Goal: Task Accomplishment & Management: Complete application form

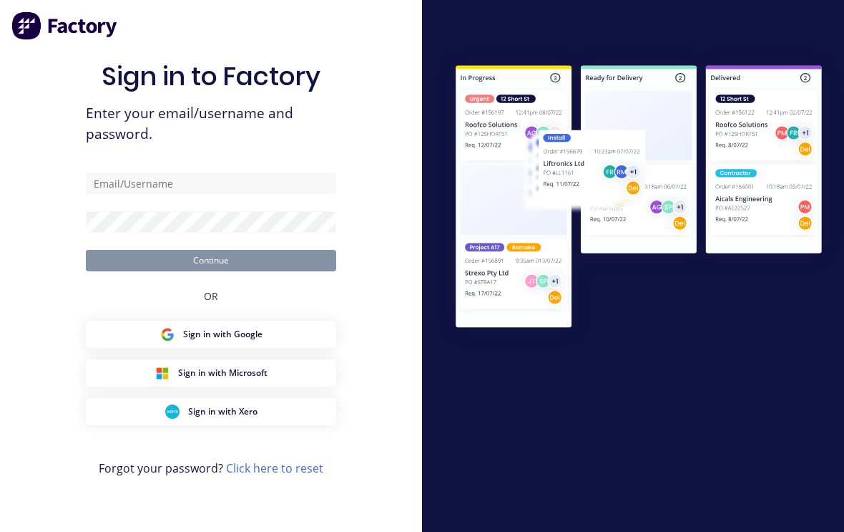
scroll to position [24, 0]
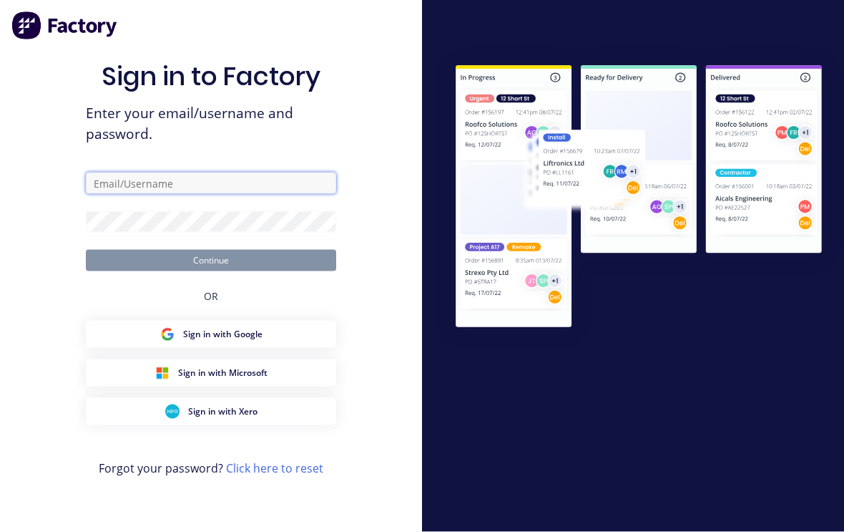
type input "[EMAIL_ADDRESS][DOMAIN_NAME]"
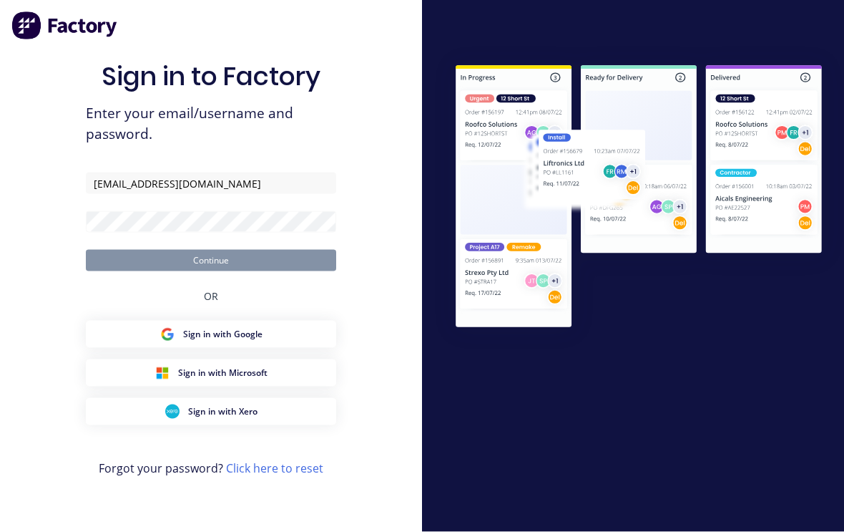
click at [211, 250] on button "Continue" at bounding box center [211, 260] width 250 height 21
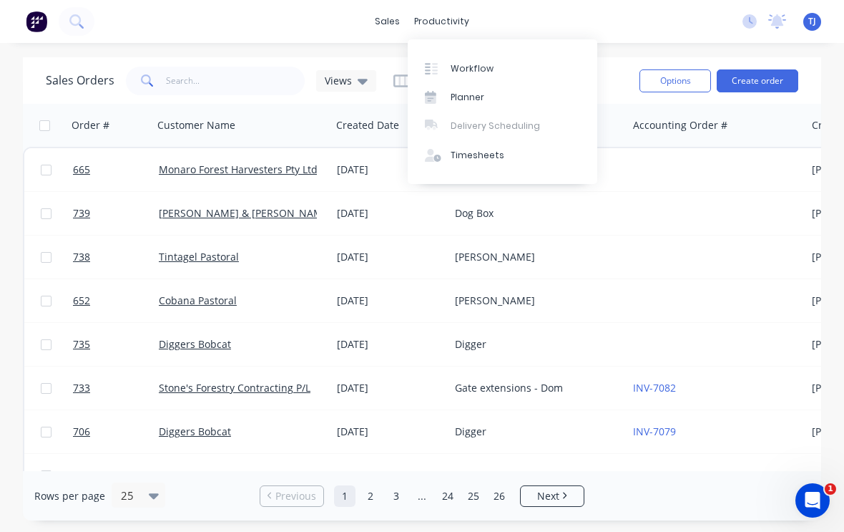
click at [494, 67] on link "Workflow" at bounding box center [503, 68] width 190 height 29
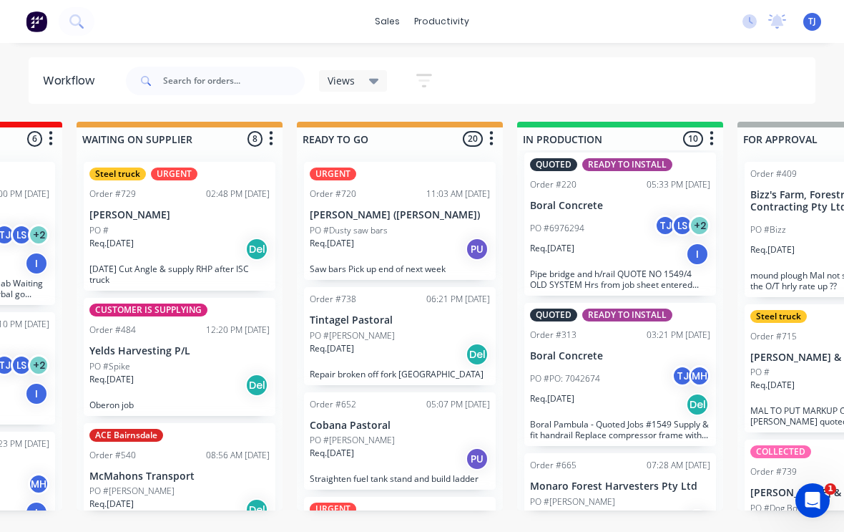
scroll to position [958, 0]
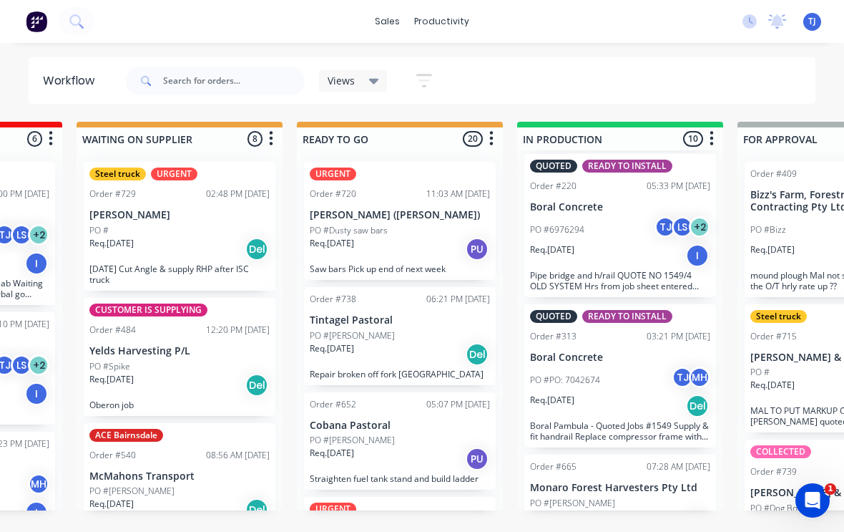
click at [638, 509] on div "Req. [DATE] PU" at bounding box center [620, 521] width 180 height 24
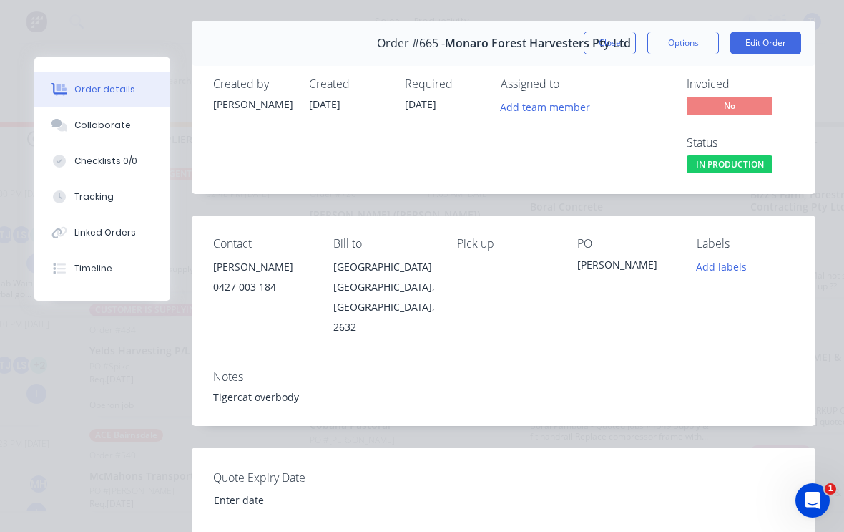
scroll to position [26, 0]
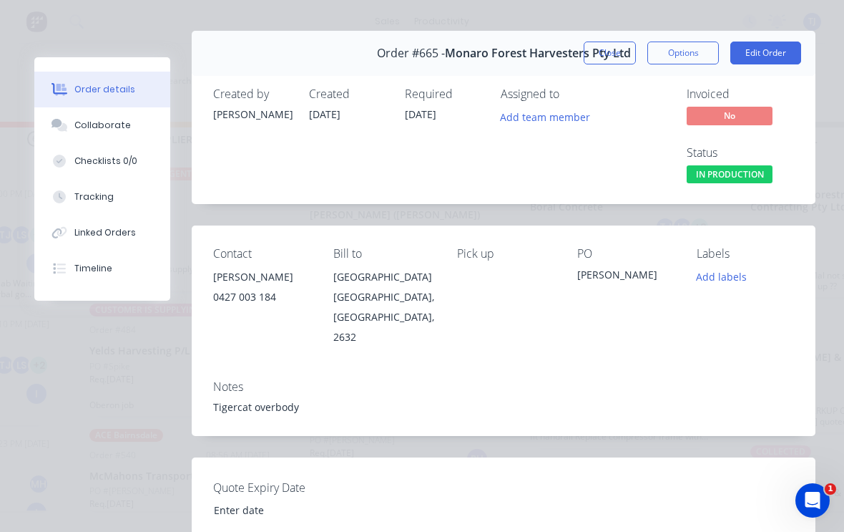
click at [776, 45] on button "Edit Order" at bounding box center [766, 53] width 71 height 23
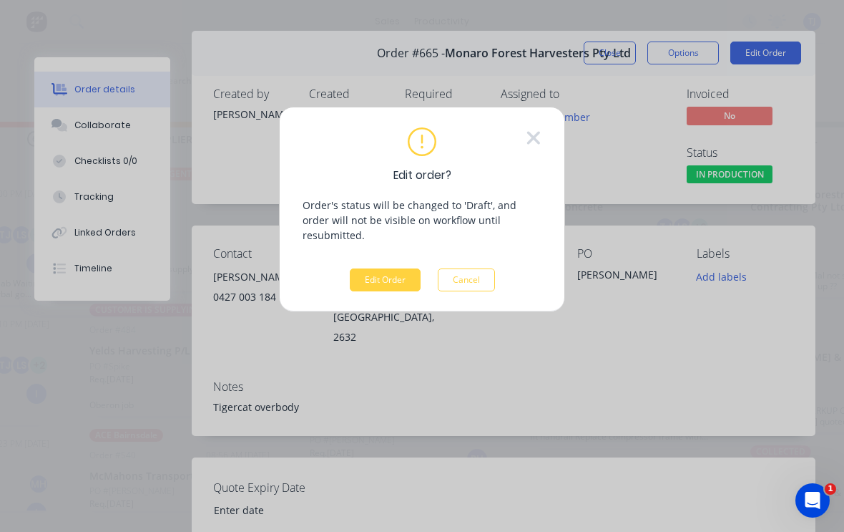
click at [386, 268] on button "Edit Order" at bounding box center [385, 279] width 71 height 23
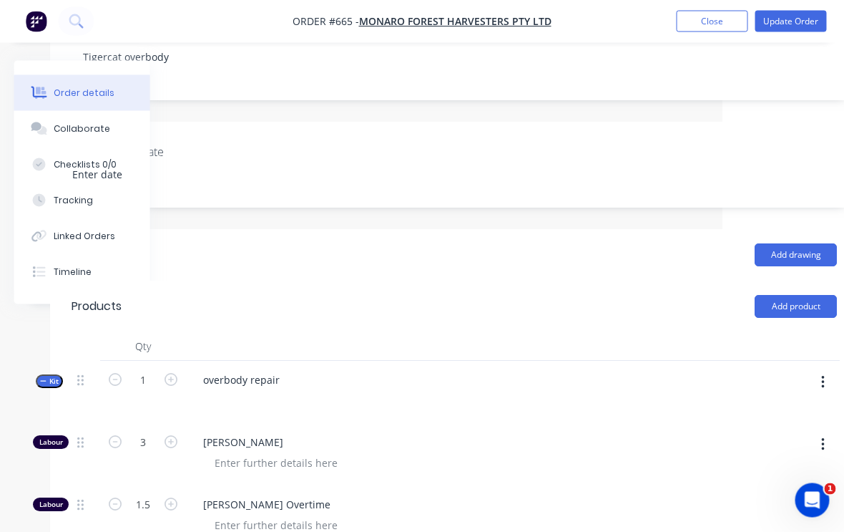
scroll to position [298, 122]
click at [824, 375] on icon "button" at bounding box center [823, 383] width 4 height 16
click at [787, 409] on div "Add product to kit" at bounding box center [772, 419] width 110 height 21
click at [780, 467] on div "Product catalogue" at bounding box center [772, 477] width 110 height 21
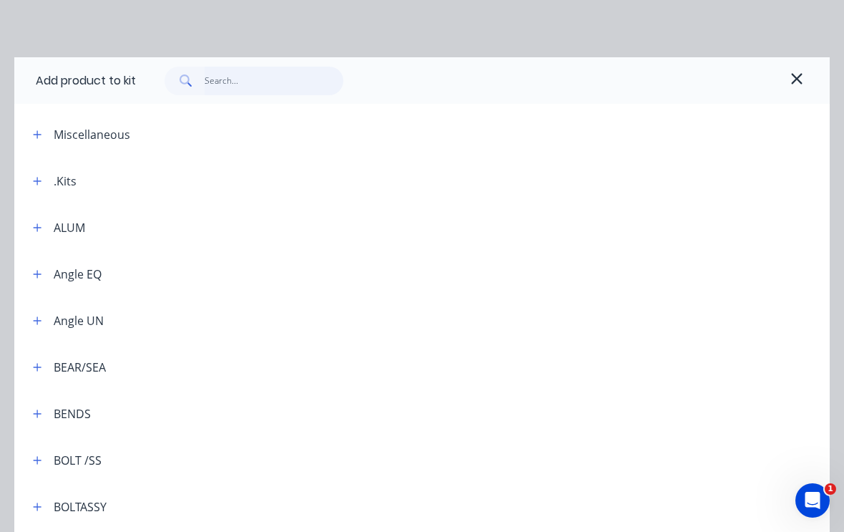
click at [259, 77] on input "text" at bounding box center [275, 81] width 140 height 29
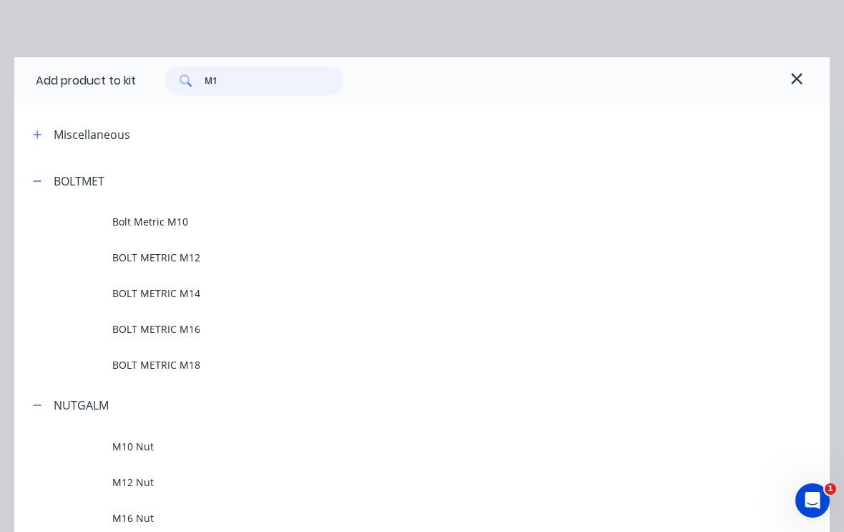
type input "M10"
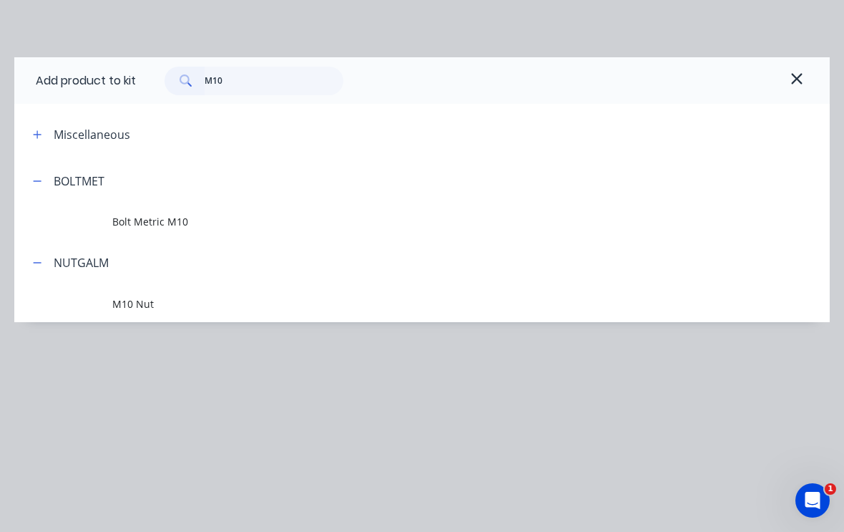
click at [175, 220] on span "Bolt Metric M10" at bounding box center [399, 221] width 575 height 15
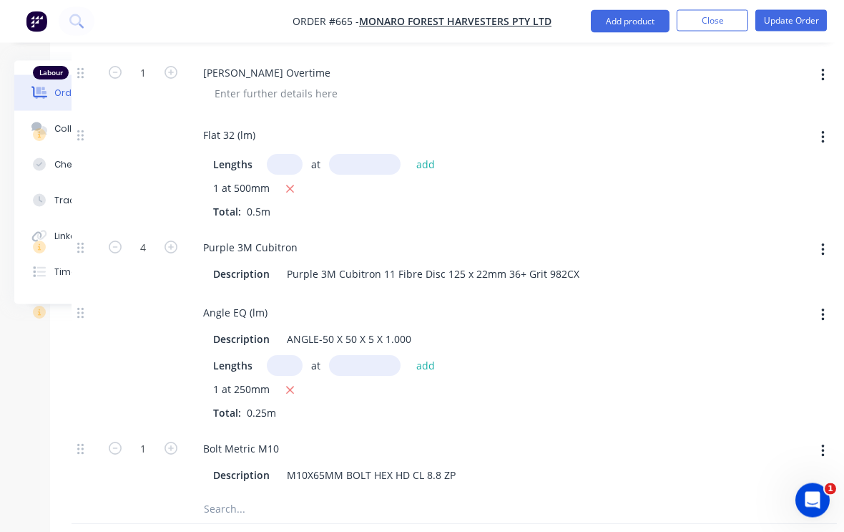
scroll to position [1105, 122]
click at [172, 441] on icon "button" at bounding box center [171, 447] width 13 height 13
click at [175, 441] on icon "button" at bounding box center [171, 447] width 13 height 13
click at [174, 441] on icon "button" at bounding box center [171, 447] width 13 height 13
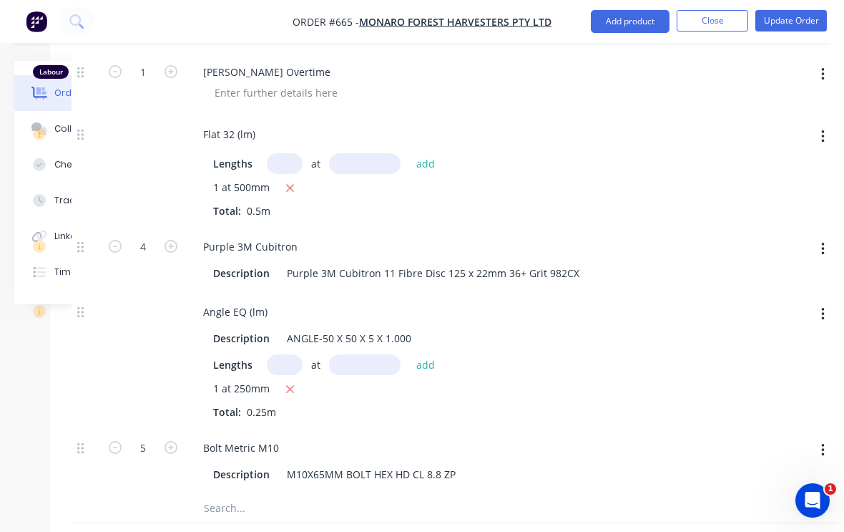
click at [171, 441] on icon "button" at bounding box center [171, 447] width 13 height 13
click at [175, 441] on icon "button" at bounding box center [171, 447] width 13 height 13
type input "8"
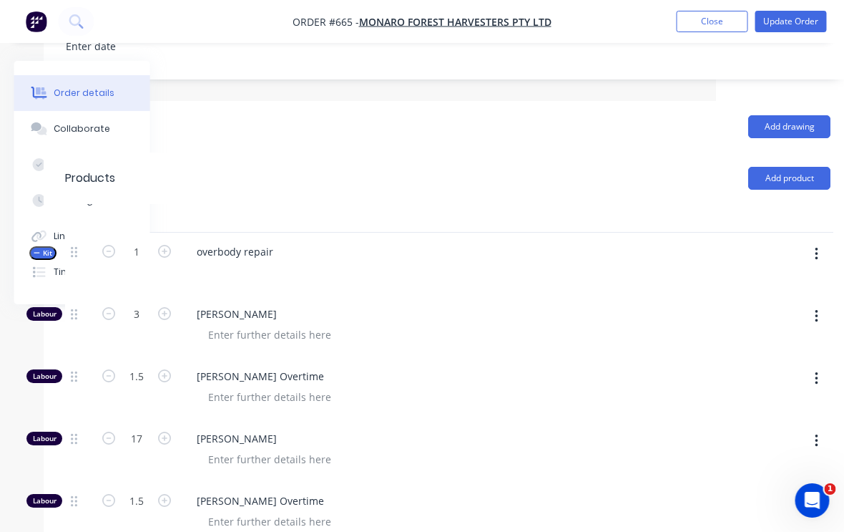
scroll to position [427, 150]
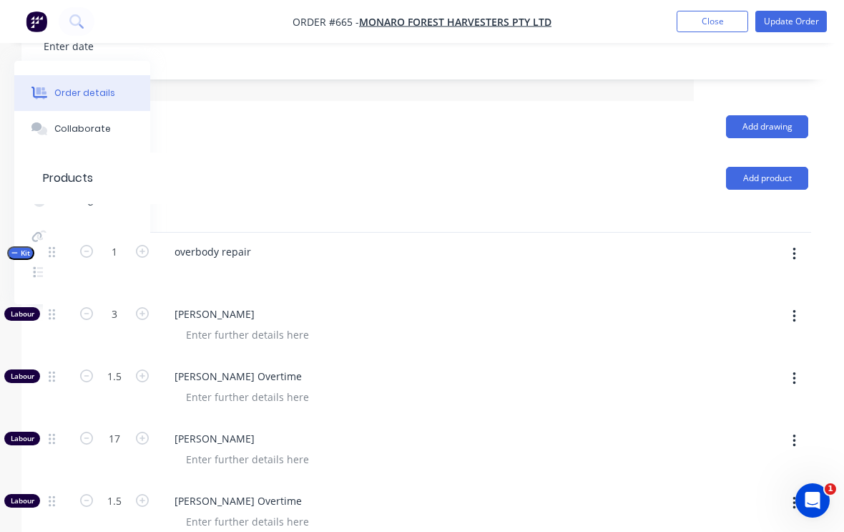
click at [804, 241] on button "button" at bounding box center [795, 254] width 34 height 26
click at [764, 281] on div "Add product to kit" at bounding box center [743, 291] width 110 height 21
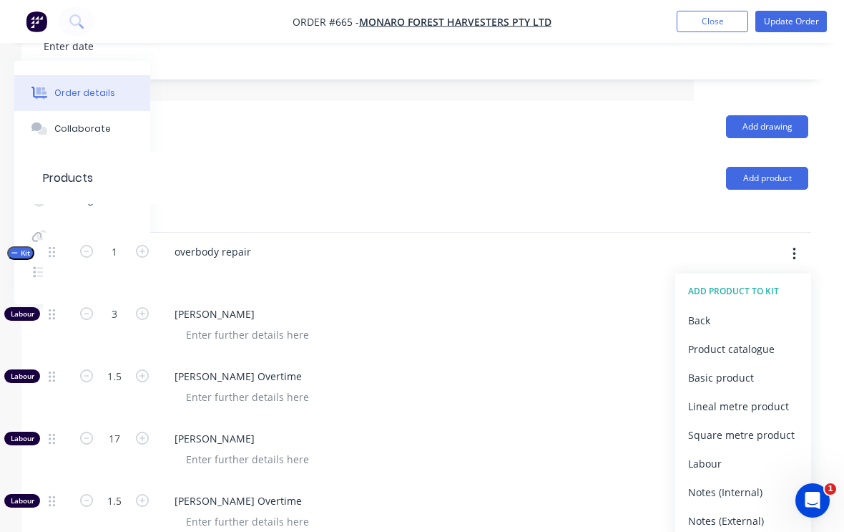
click at [759, 338] on div "Product catalogue" at bounding box center [743, 348] width 110 height 21
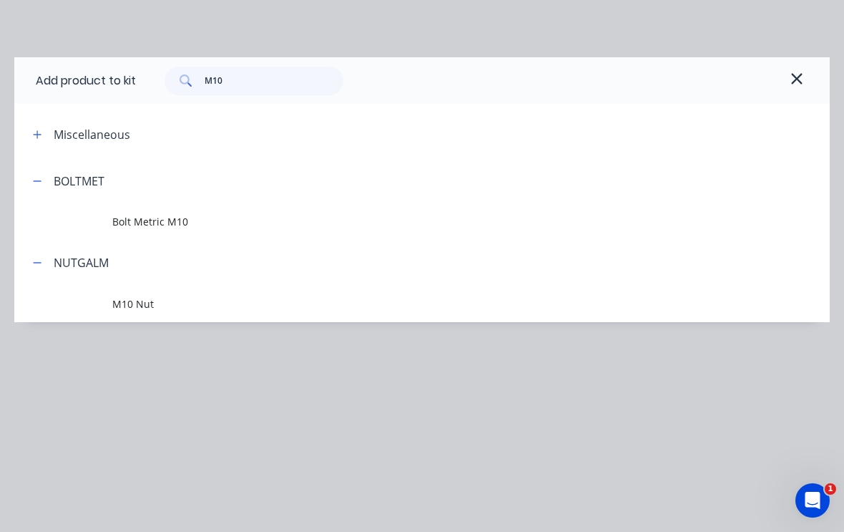
click at [157, 306] on span "M10 Nut" at bounding box center [399, 303] width 575 height 15
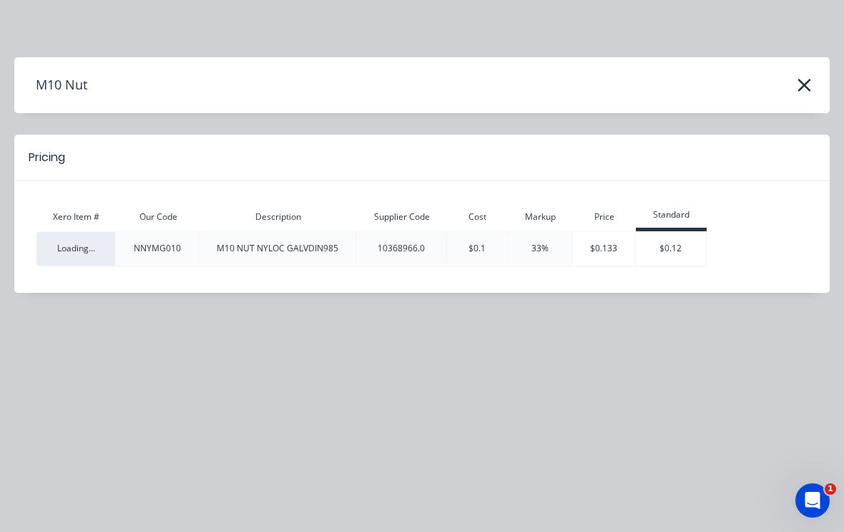
click at [809, 79] on icon "button" at bounding box center [804, 85] width 13 height 13
click at [803, 80] on icon "button" at bounding box center [804, 85] width 15 height 20
click at [802, 80] on icon "button" at bounding box center [804, 85] width 15 height 20
click at [799, 84] on icon "button" at bounding box center [804, 85] width 15 height 20
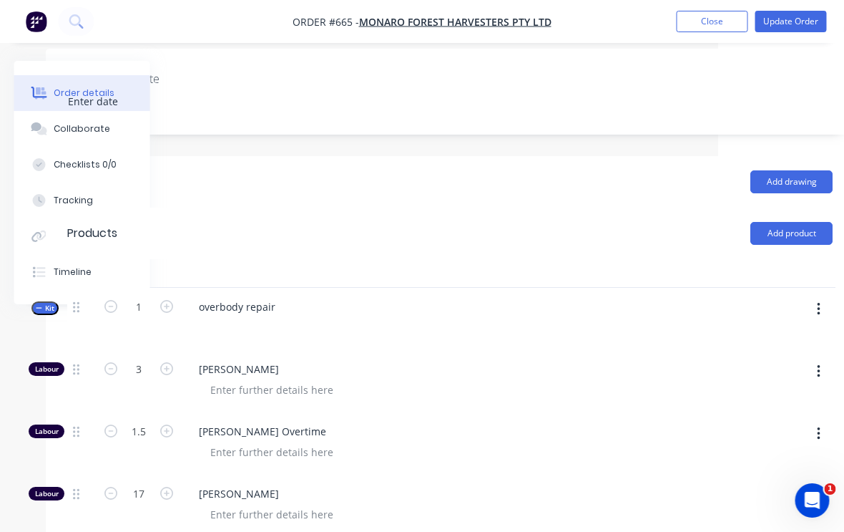
scroll to position [372, 132]
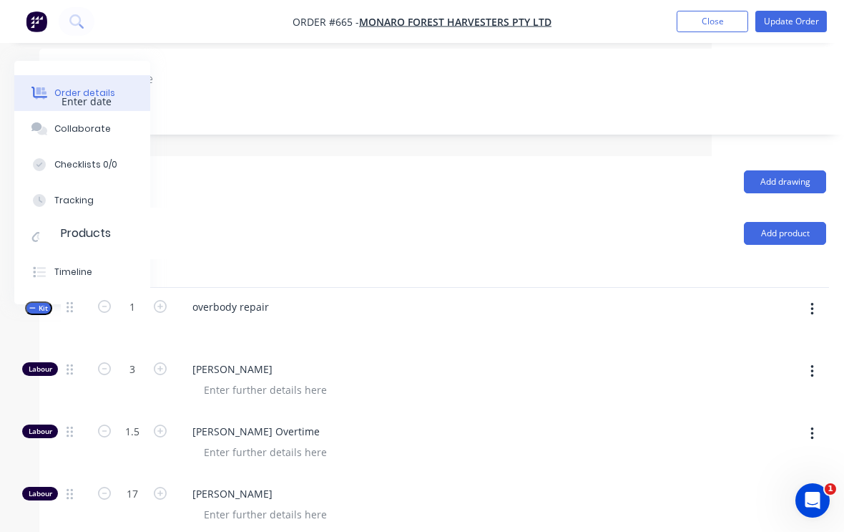
click at [809, 296] on button "button" at bounding box center [813, 309] width 34 height 26
click at [772, 336] on div "Add product to kit" at bounding box center [761, 346] width 110 height 21
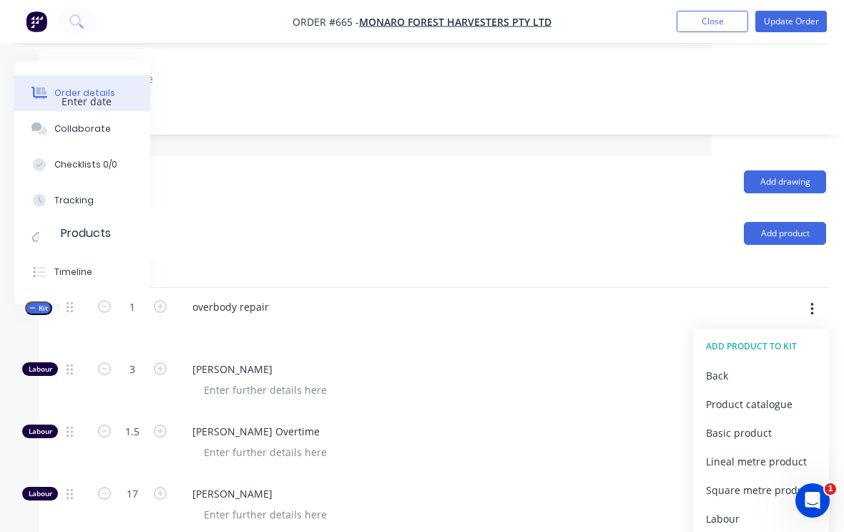
click at [779, 394] on div "Product catalogue" at bounding box center [761, 404] width 110 height 21
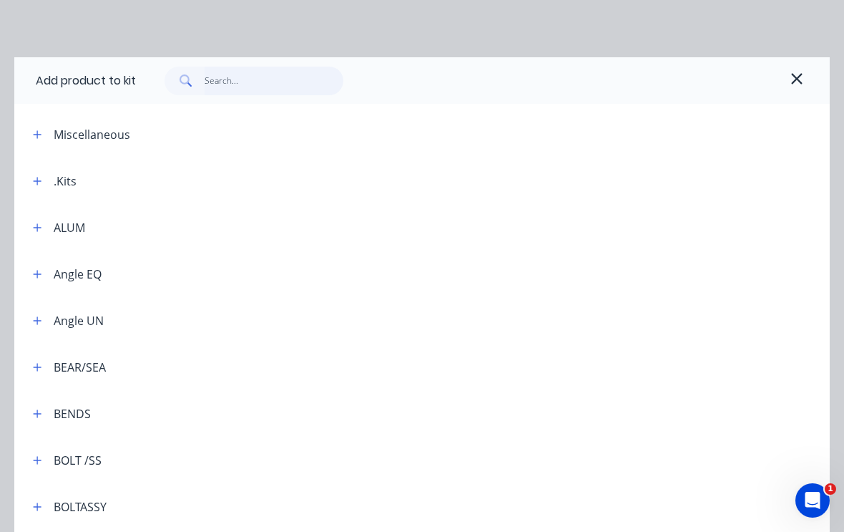
click at [248, 82] on input "text" at bounding box center [275, 81] width 140 height 29
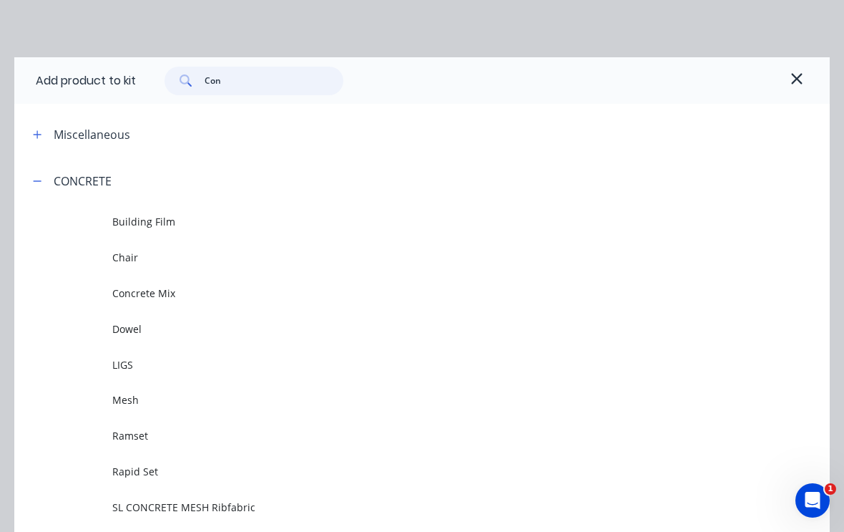
type input "Cone"
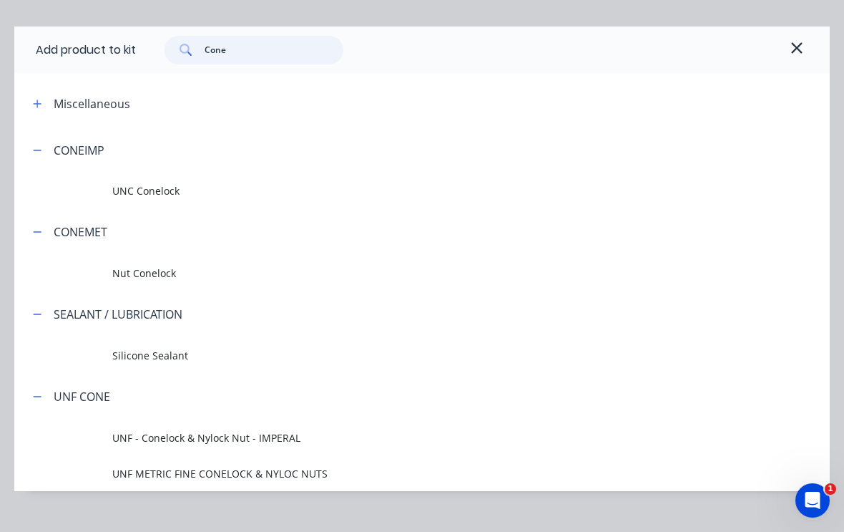
scroll to position [29, 0]
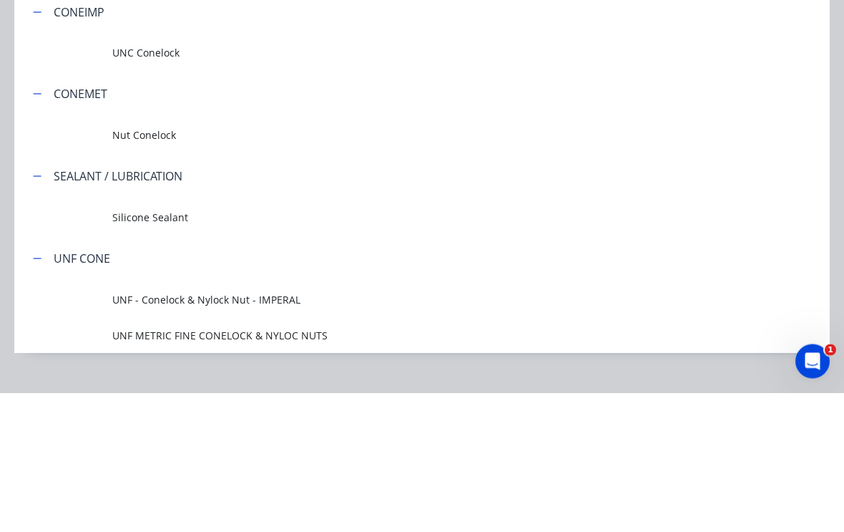
click at [171, 267] on span "Nut Conelock" at bounding box center [399, 274] width 575 height 15
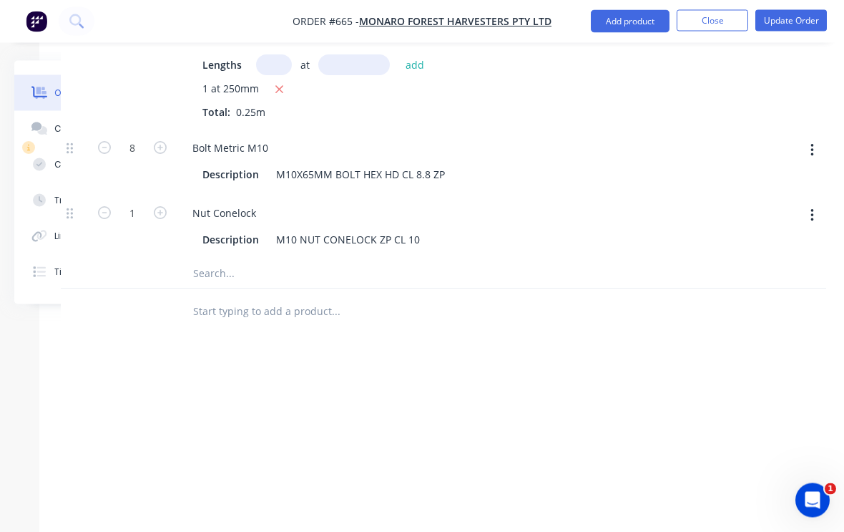
scroll to position [1405, 132]
click at [168, 204] on button "button" at bounding box center [160, 211] width 19 height 15
click at [161, 206] on icon "button" at bounding box center [160, 212] width 13 height 13
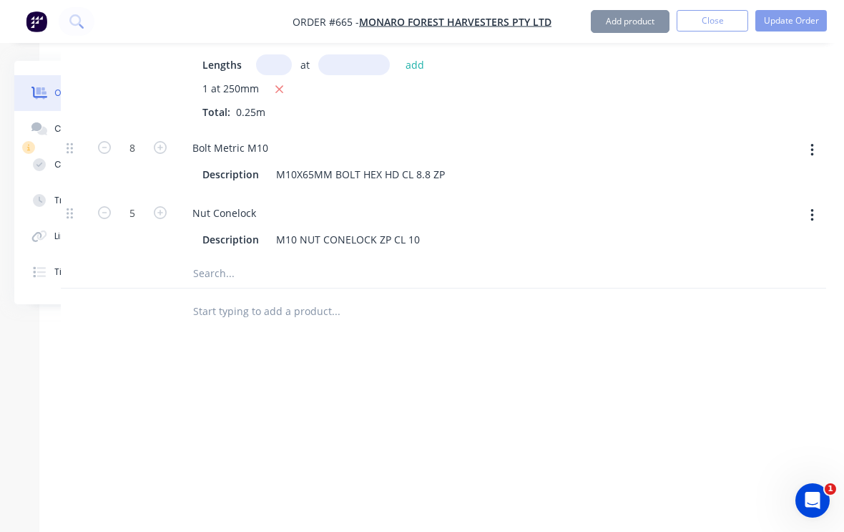
click at [165, 206] on icon "button" at bounding box center [160, 212] width 13 height 13
click at [164, 206] on icon "button" at bounding box center [160, 212] width 13 height 13
type input "8"
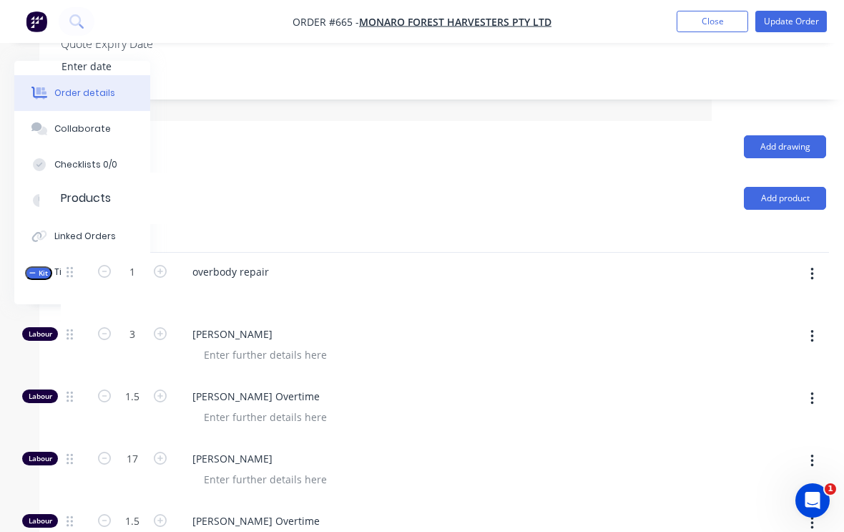
scroll to position [406, 132]
click at [813, 267] on icon "button" at bounding box center [813, 275] width 4 height 16
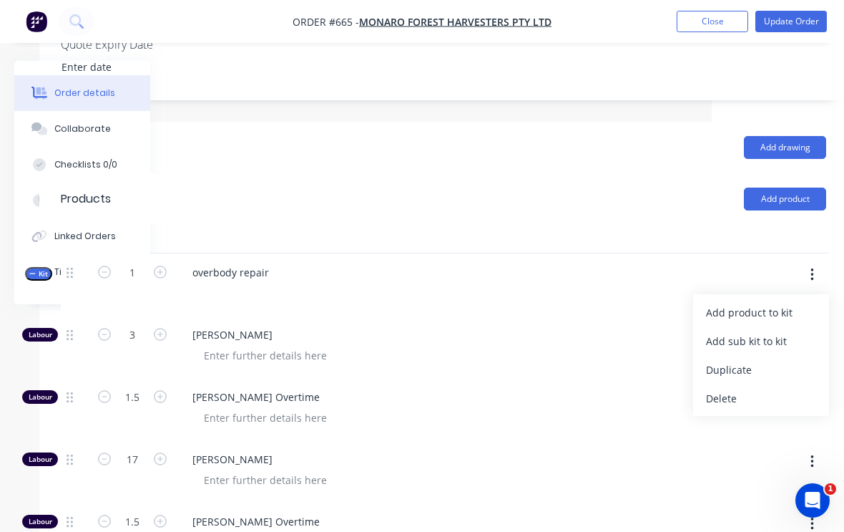
click at [779, 302] on div "Add product to kit" at bounding box center [761, 312] width 110 height 21
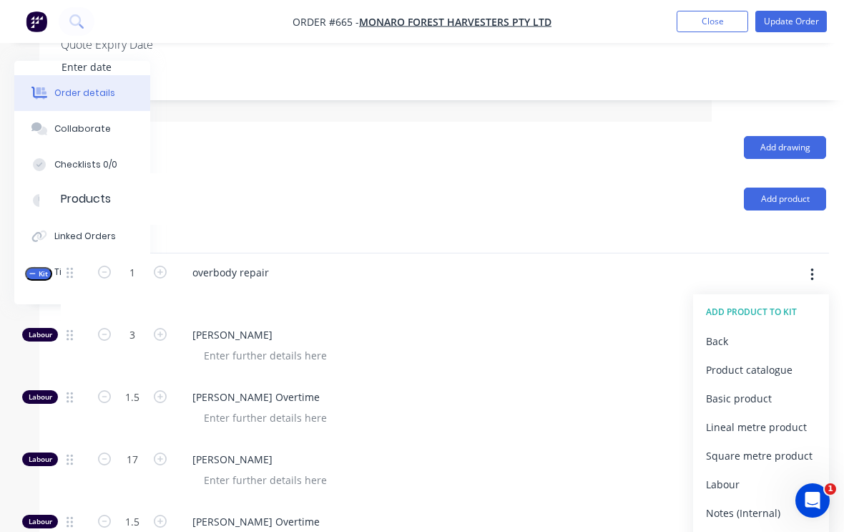
click at [776, 359] on div "Product catalogue" at bounding box center [761, 369] width 110 height 21
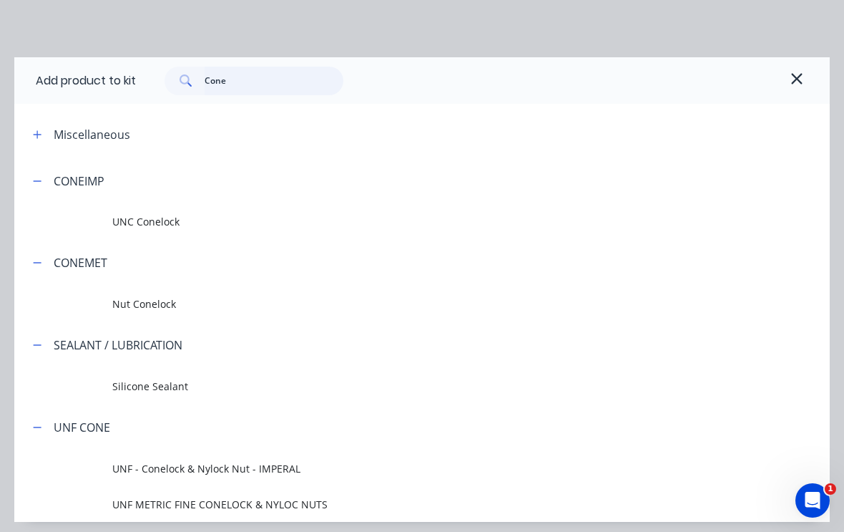
click at [251, 72] on input "Cone" at bounding box center [275, 81] width 140 height 29
click at [265, 74] on input "Cone" at bounding box center [275, 81] width 140 height 29
click at [257, 83] on input "Cone" at bounding box center [275, 81] width 140 height 29
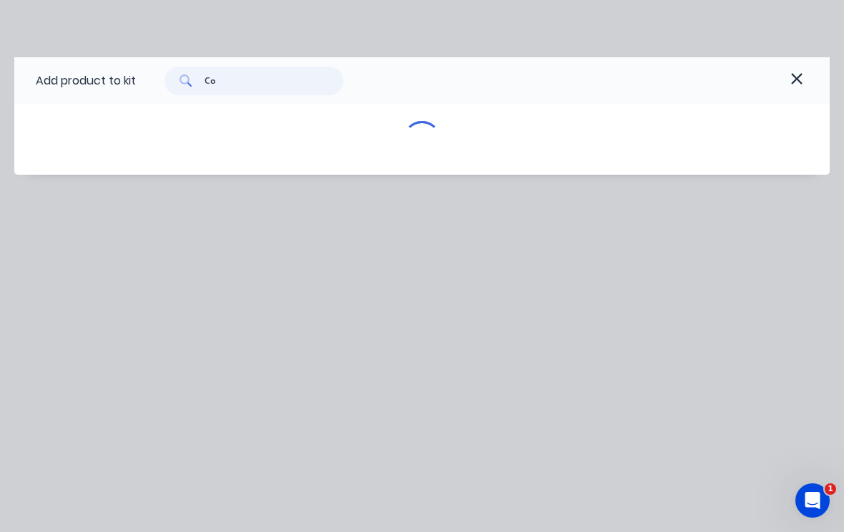
type input "C"
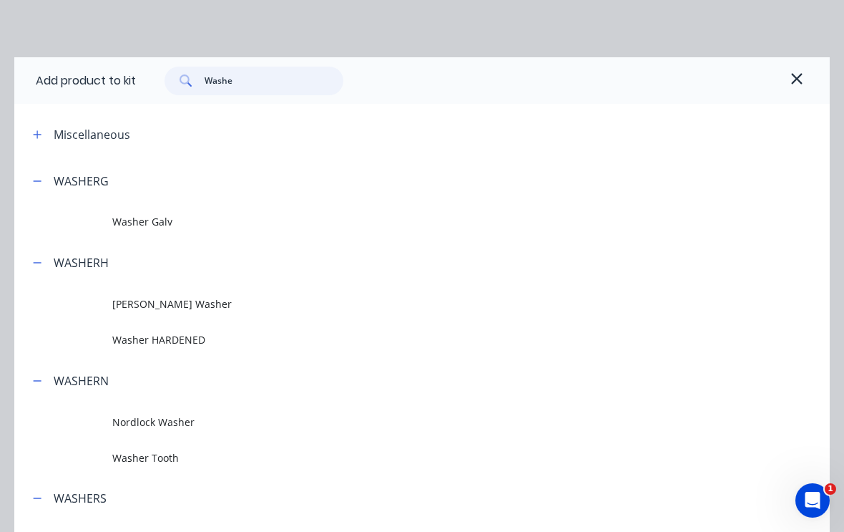
type input "Washer"
click at [181, 338] on span "Washer HARDENED" at bounding box center [399, 339] width 575 height 15
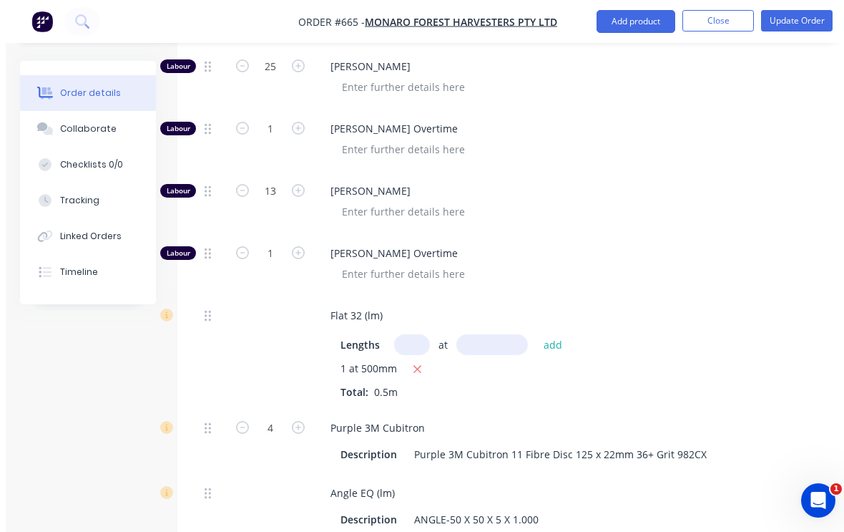
scroll to position [1006, 0]
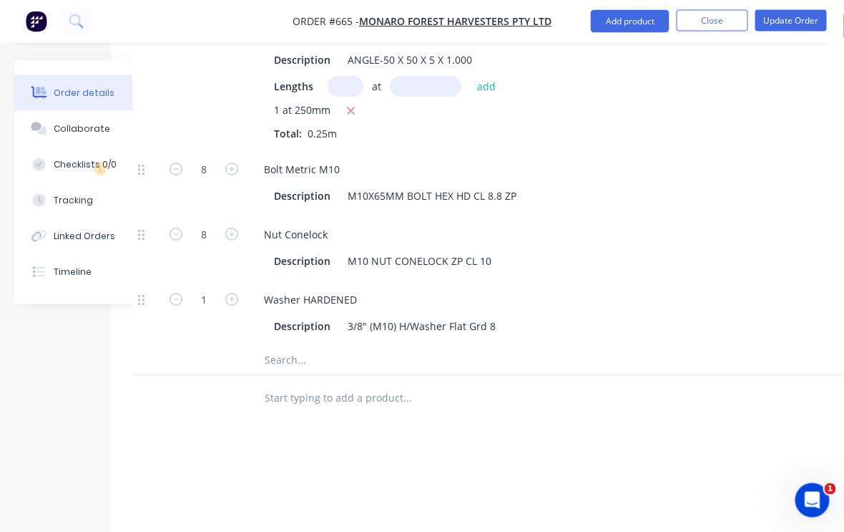
click at [226, 293] on icon "button" at bounding box center [232, 299] width 13 height 13
click at [225, 291] on button "button" at bounding box center [232, 298] width 19 height 15
click at [232, 293] on icon "button" at bounding box center [231, 299] width 13 height 13
click at [231, 293] on icon "button" at bounding box center [231, 299] width 13 height 13
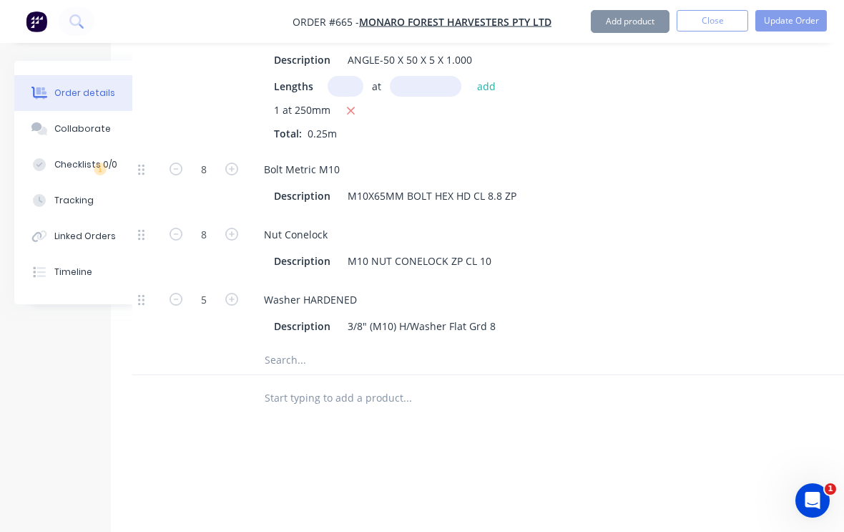
click at [233, 293] on icon "button" at bounding box center [231, 299] width 13 height 13
click at [234, 293] on icon "button" at bounding box center [231, 299] width 13 height 13
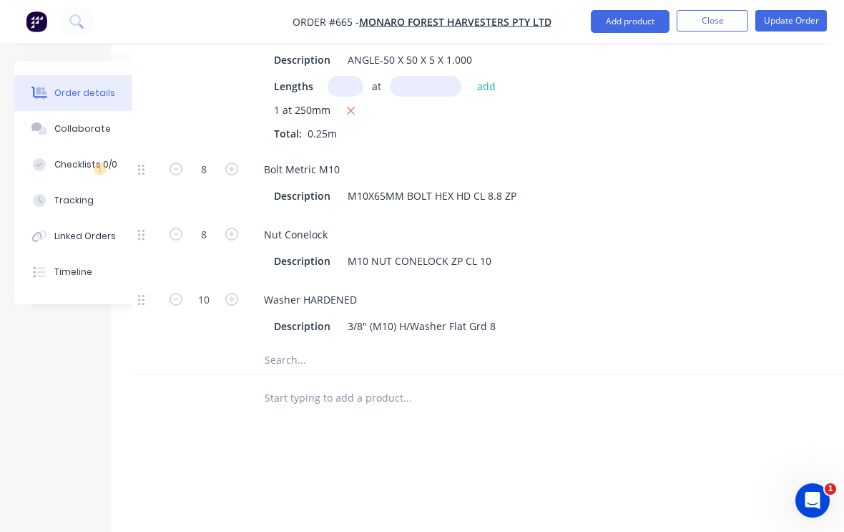
click at [233, 293] on icon "button" at bounding box center [231, 299] width 13 height 13
click at [235, 293] on icon "button" at bounding box center [231, 299] width 13 height 13
click at [234, 293] on icon "button" at bounding box center [231, 299] width 13 height 13
click at [237, 293] on icon "button" at bounding box center [231, 299] width 13 height 13
click at [236, 293] on icon "button" at bounding box center [231, 299] width 13 height 13
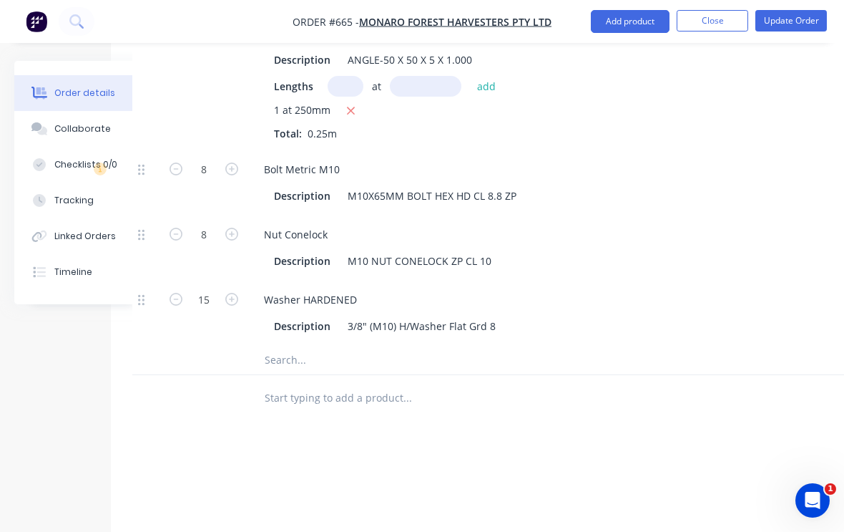
click at [236, 293] on icon "button" at bounding box center [231, 299] width 13 height 13
click at [235, 293] on icon "button" at bounding box center [231, 299] width 13 height 13
click at [172, 293] on icon "button" at bounding box center [176, 299] width 13 height 13
type input "16"
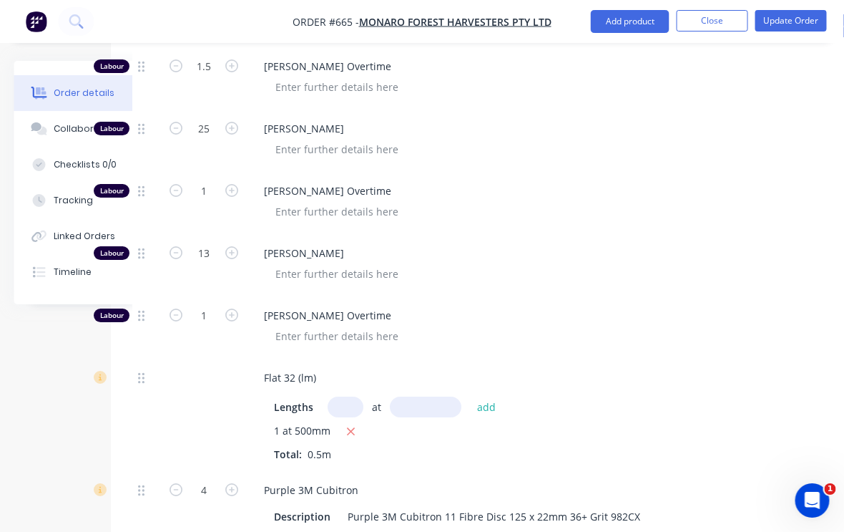
scroll to position [858, 60]
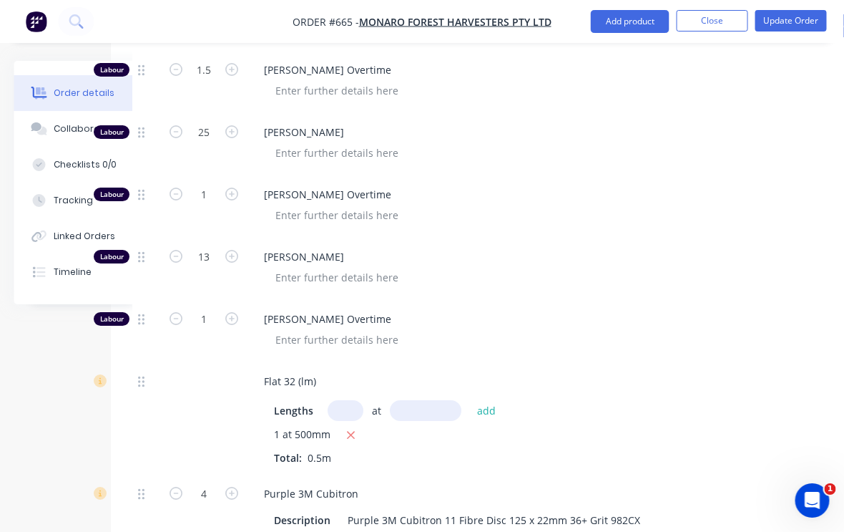
click at [230, 187] on icon "button" at bounding box center [232, 193] width 13 height 13
type input "2"
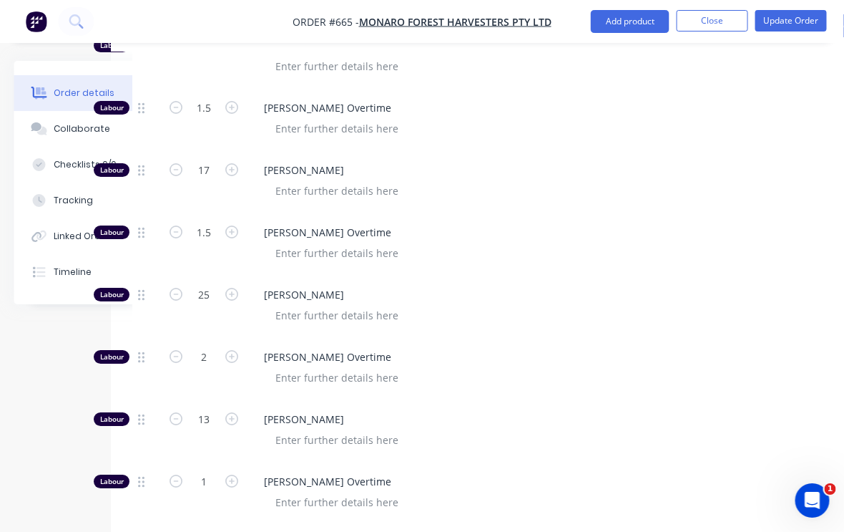
scroll to position [695, 60]
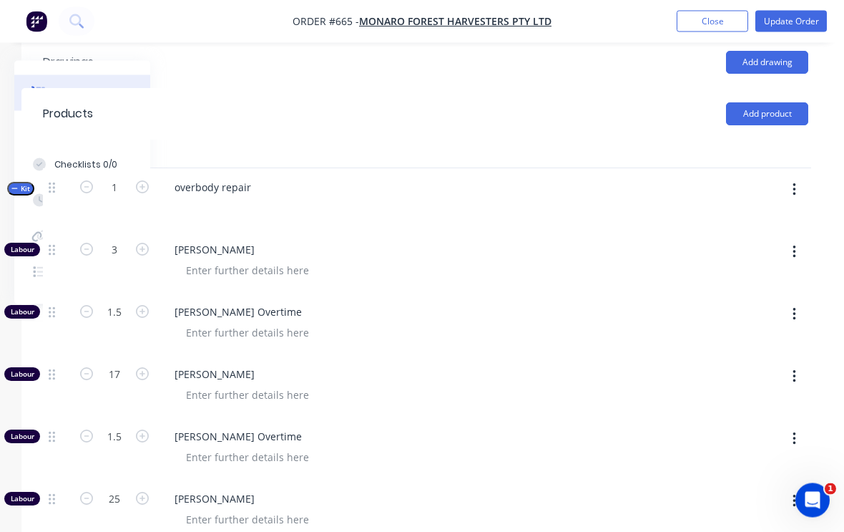
click at [800, 177] on button "button" at bounding box center [795, 190] width 34 height 26
click at [764, 217] on div "Add product to kit" at bounding box center [743, 227] width 110 height 21
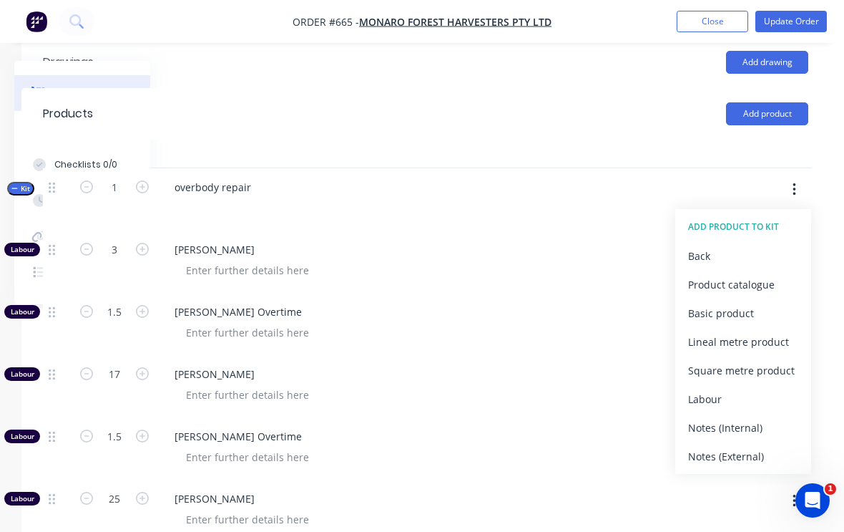
click at [764, 274] on div "Product catalogue" at bounding box center [743, 284] width 110 height 21
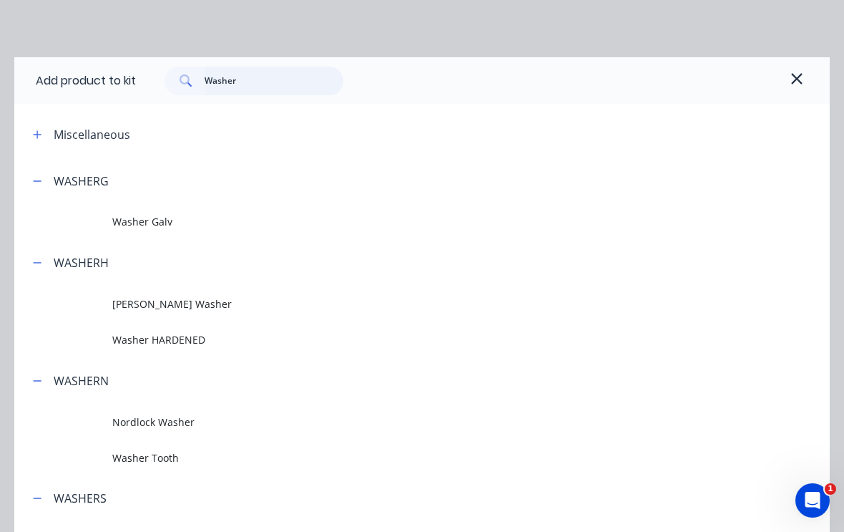
click at [268, 77] on input "Washer" at bounding box center [275, 81] width 140 height 29
type input "W"
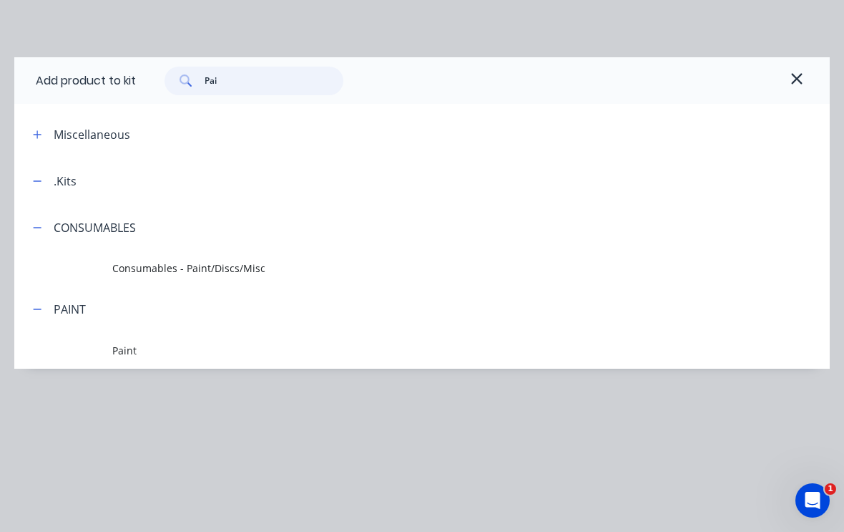
type input "Pain"
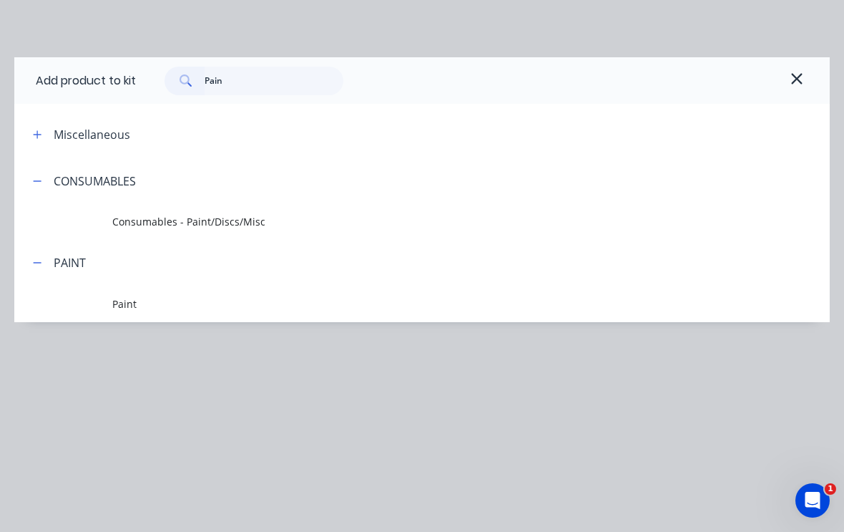
click at [233, 218] on span "Consumables - Paint/Discs/Misc" at bounding box center [399, 221] width 575 height 15
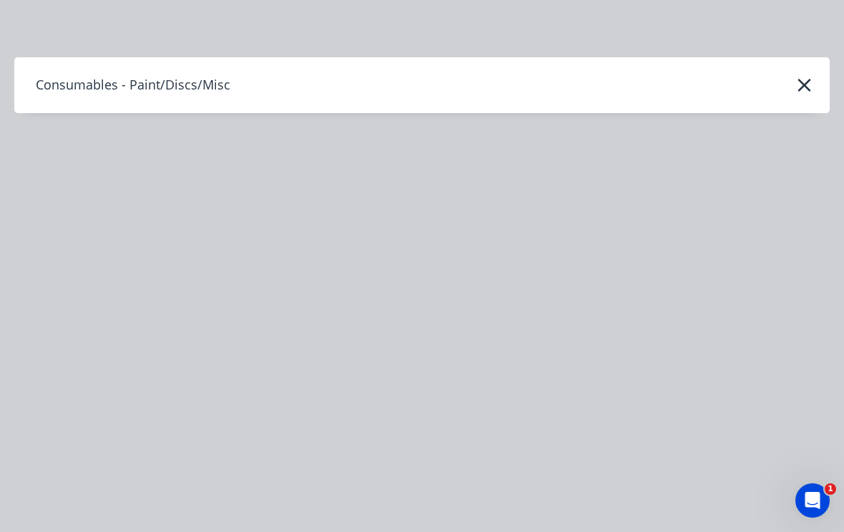
scroll to position [492, 150]
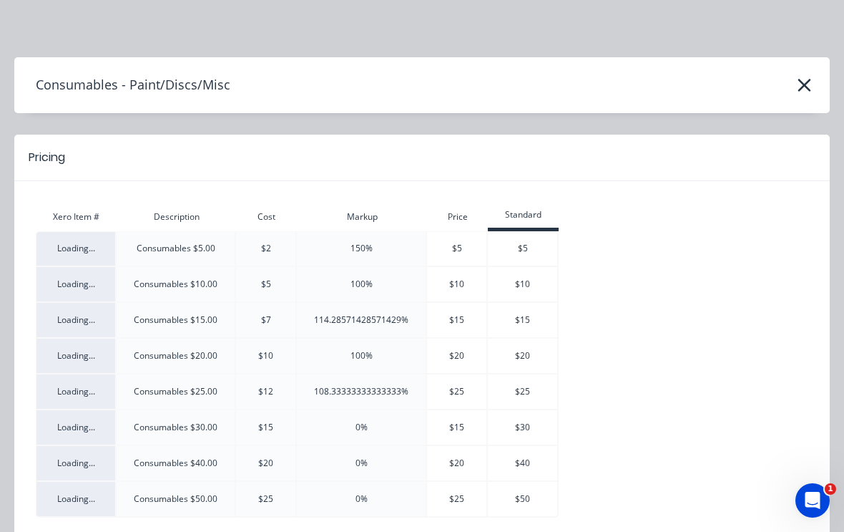
click at [800, 85] on icon "button" at bounding box center [804, 85] width 15 height 20
click at [805, 82] on icon "button" at bounding box center [804, 85] width 15 height 20
click at [804, 81] on icon "button" at bounding box center [804, 85] width 15 height 20
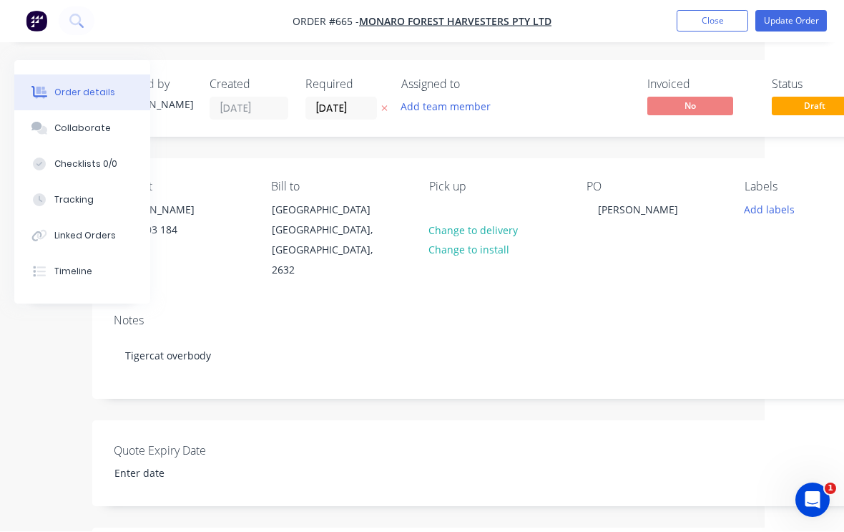
scroll to position [0, 83]
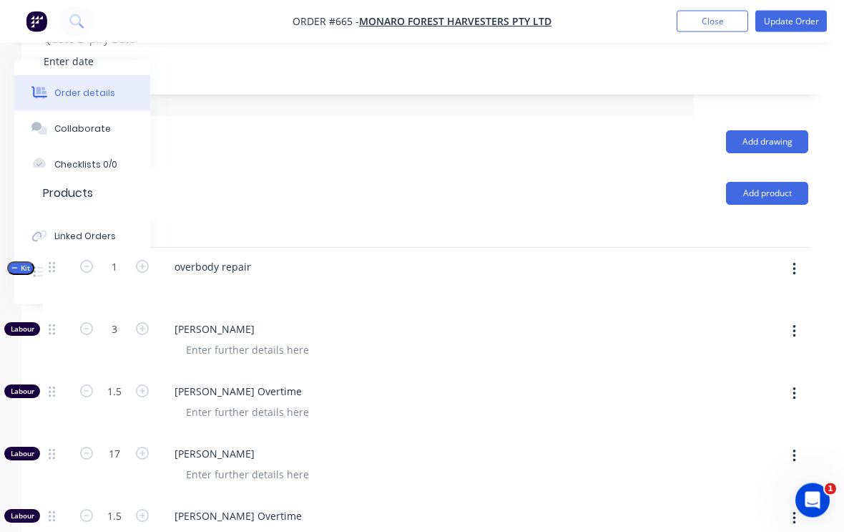
click at [800, 257] on button "button" at bounding box center [795, 270] width 34 height 26
click at [759, 296] on div "Add product to kit" at bounding box center [743, 306] width 110 height 21
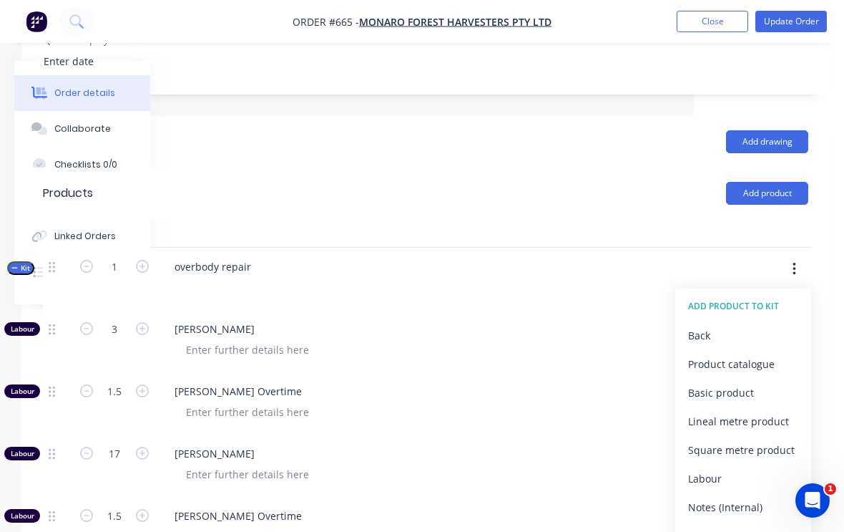
click at [749, 353] on div "Product catalogue" at bounding box center [743, 363] width 110 height 21
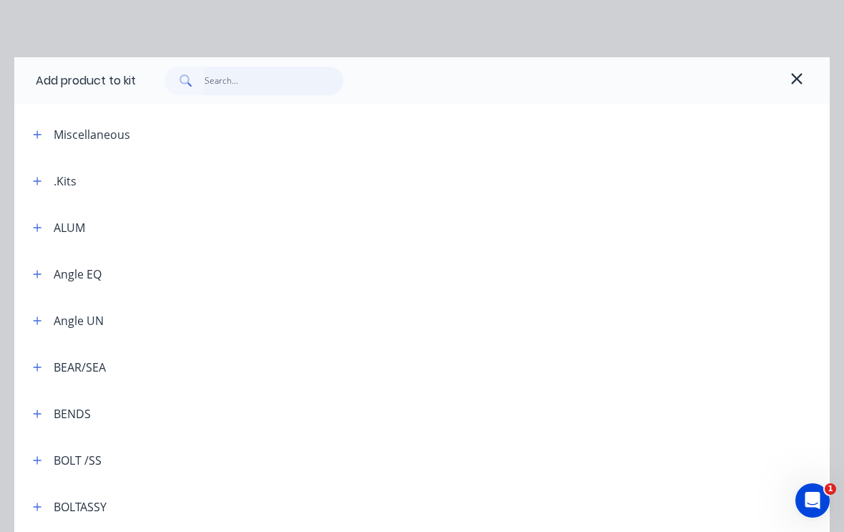
click at [275, 81] on input "text" at bounding box center [275, 81] width 140 height 29
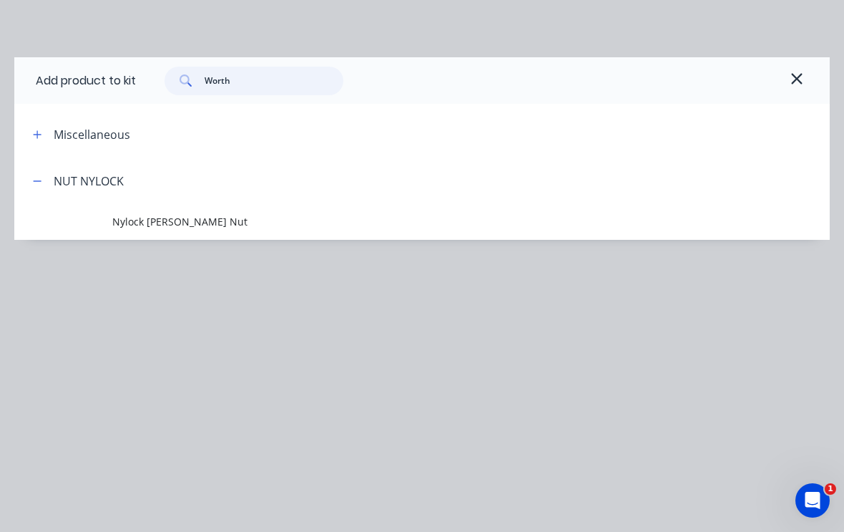
click at [261, 70] on input "Worth" at bounding box center [275, 81] width 140 height 29
click at [261, 80] on input "Worth" at bounding box center [275, 81] width 140 height 29
type input "Wurth"
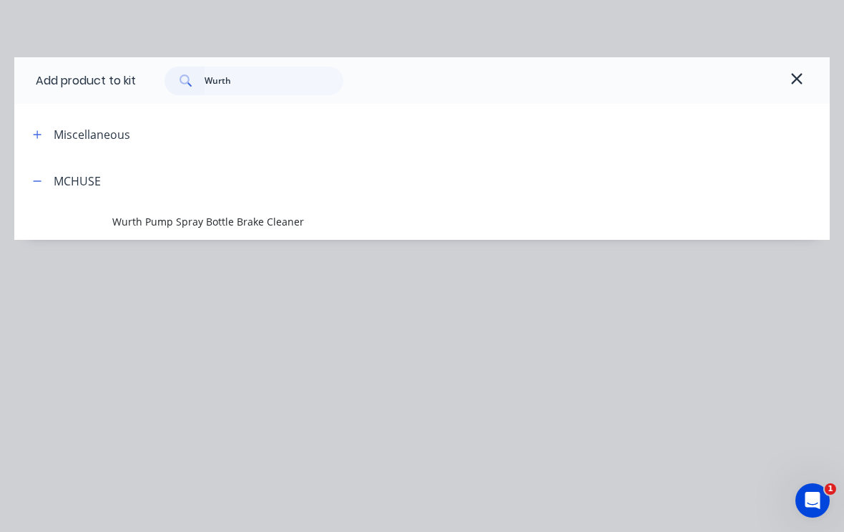
click at [801, 74] on icon "button" at bounding box center [796, 78] width 11 height 11
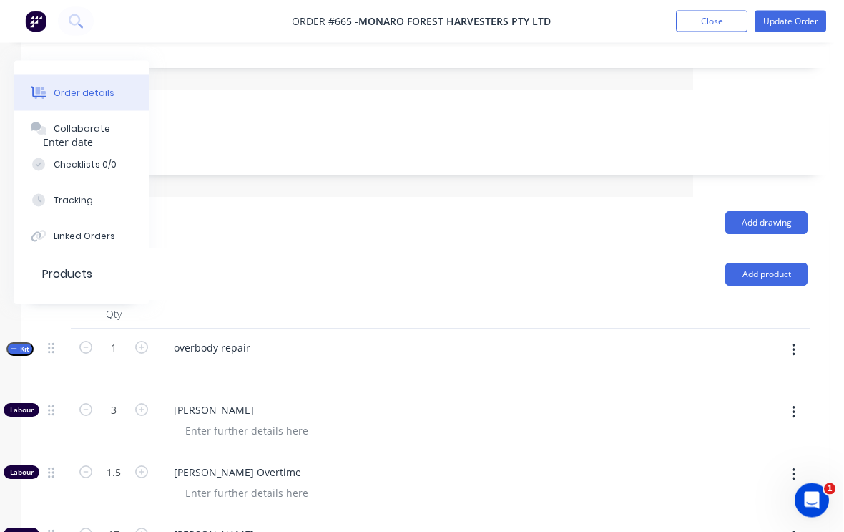
scroll to position [331, 150]
click at [797, 338] on button "button" at bounding box center [795, 351] width 34 height 26
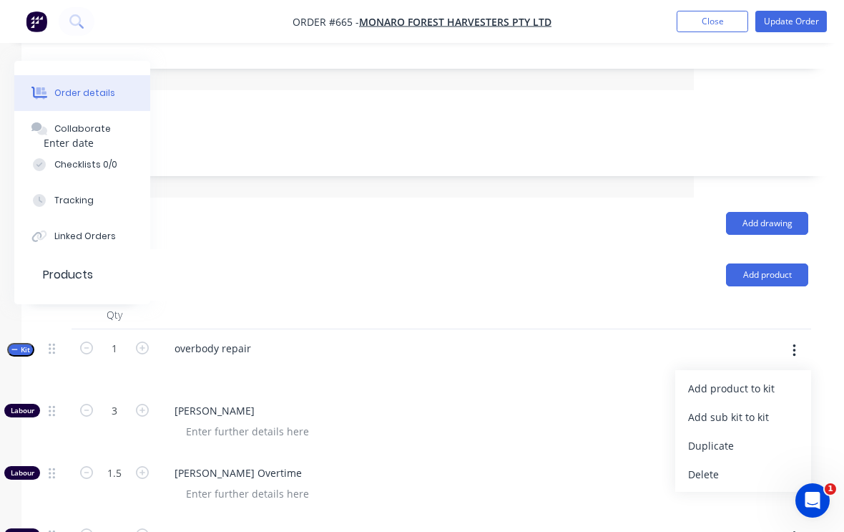
click at [769, 378] on div "Add product to kit" at bounding box center [743, 388] width 110 height 21
click at [758, 435] on div "Product catalogue" at bounding box center [743, 445] width 110 height 21
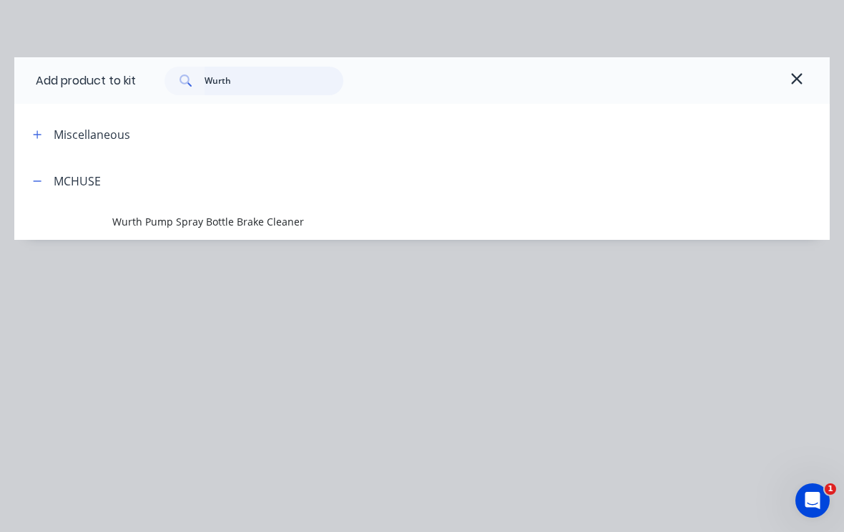
click at [272, 84] on input "Wurth" at bounding box center [275, 81] width 140 height 29
type input "W"
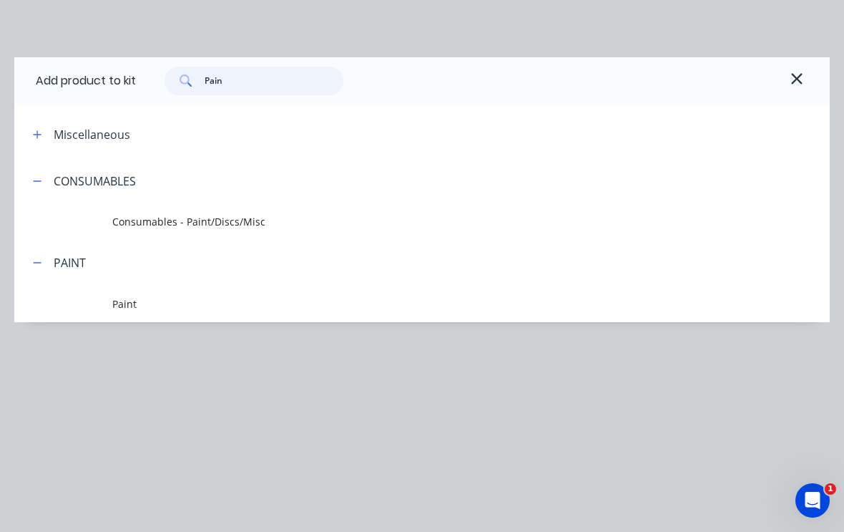
type input "Paint"
click at [127, 298] on span "Paint" at bounding box center [399, 303] width 575 height 15
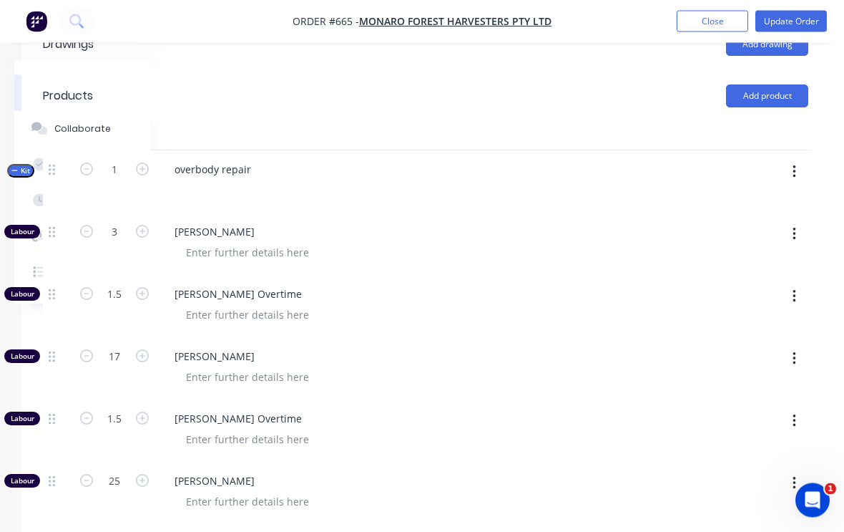
scroll to position [507, 150]
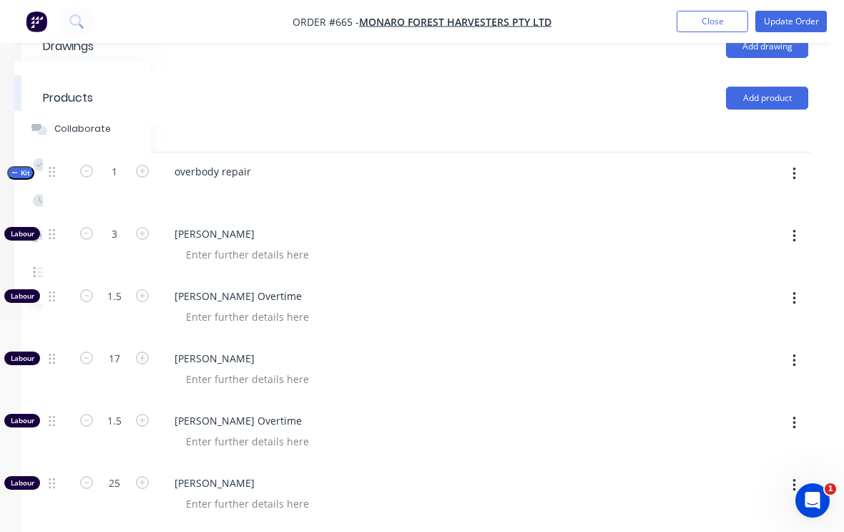
click at [797, 161] on button "button" at bounding box center [795, 174] width 34 height 26
click at [765, 201] on div "Add product to kit" at bounding box center [743, 211] width 110 height 21
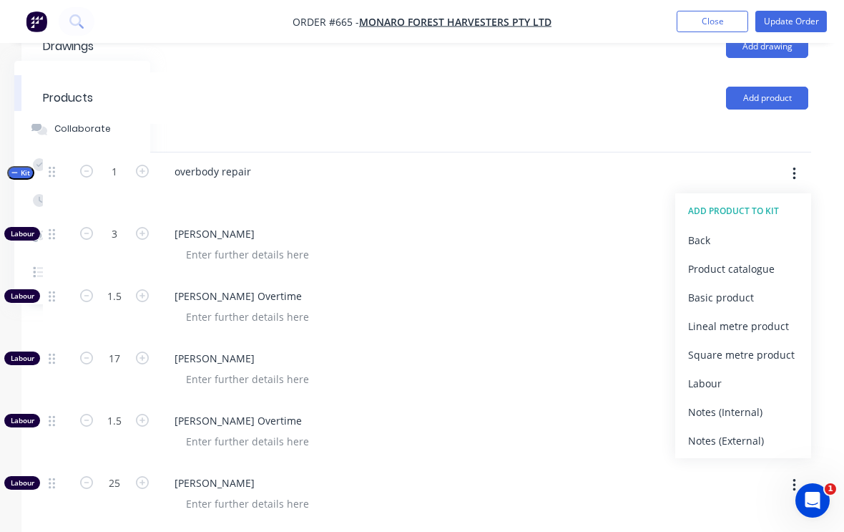
click at [759, 258] on div "Product catalogue" at bounding box center [743, 268] width 110 height 21
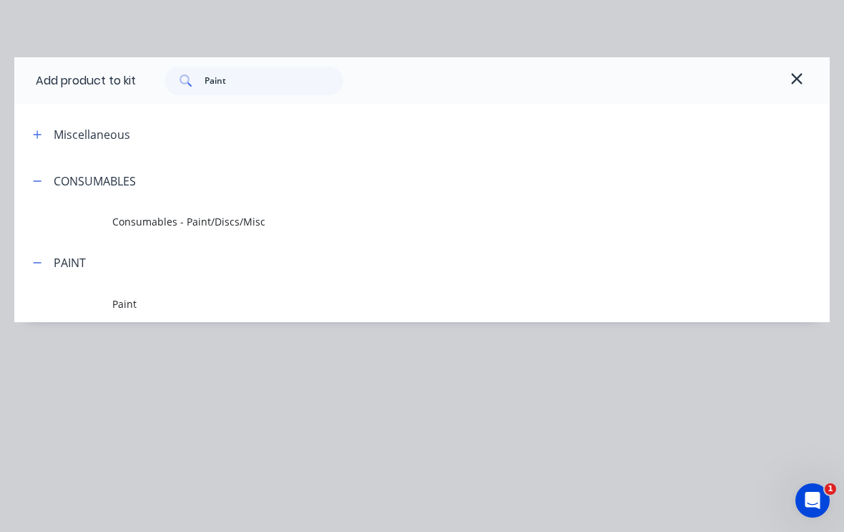
click at [132, 303] on span "Paint" at bounding box center [399, 303] width 575 height 15
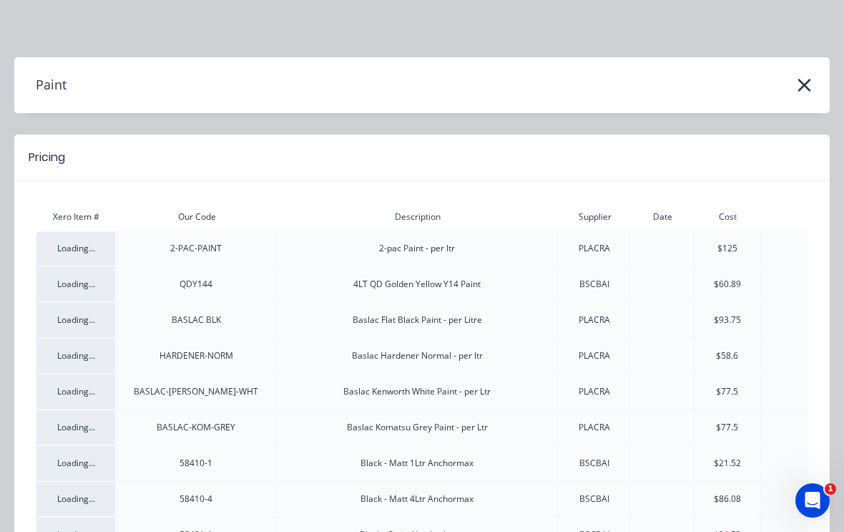
scroll to position [0, 0]
click at [805, 90] on icon "button" at bounding box center [804, 85] width 15 height 20
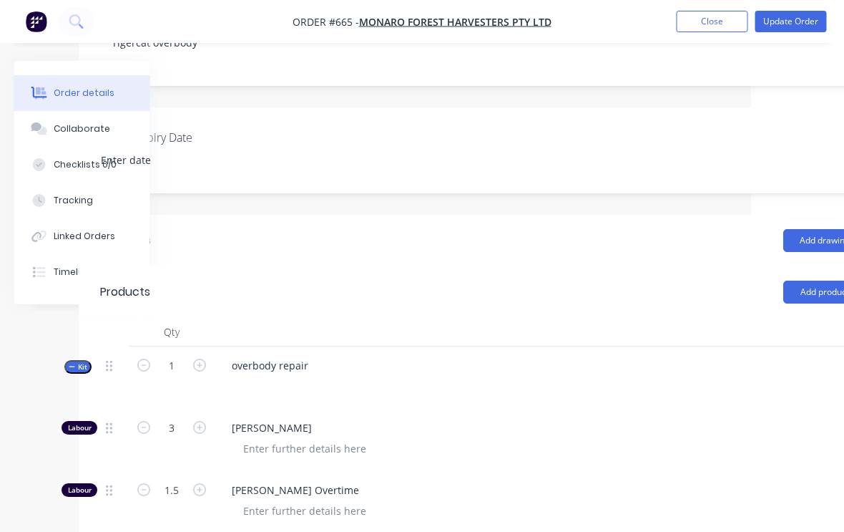
scroll to position [313, 150]
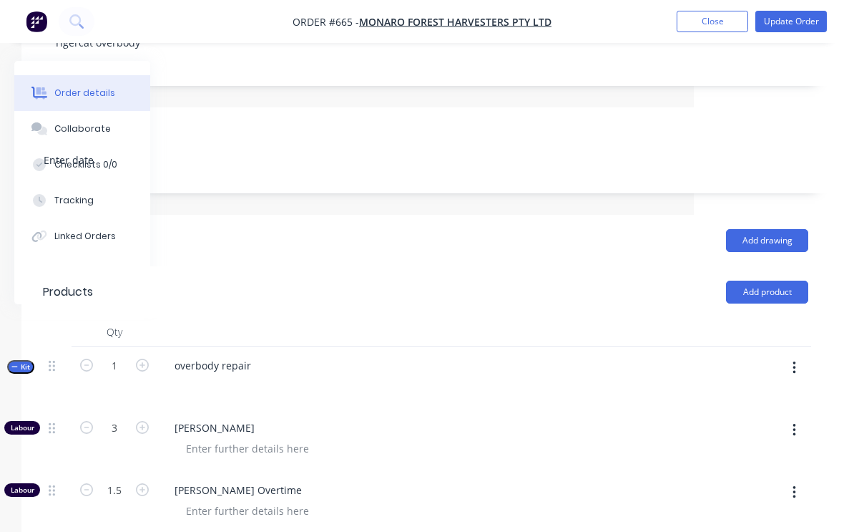
click at [801, 355] on button "button" at bounding box center [795, 368] width 34 height 26
click at [758, 395] on div "Add product to kit" at bounding box center [743, 405] width 110 height 21
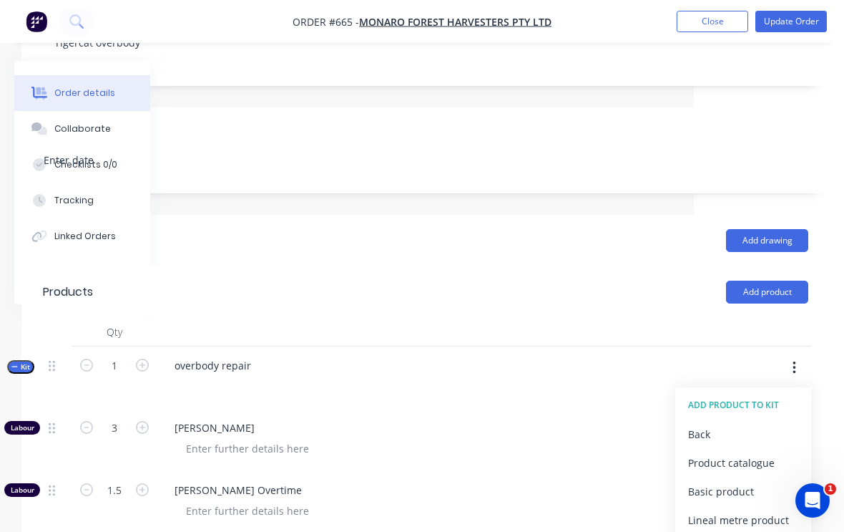
scroll to position [0, 0]
click at [757, 452] on div "Product catalogue" at bounding box center [743, 462] width 110 height 21
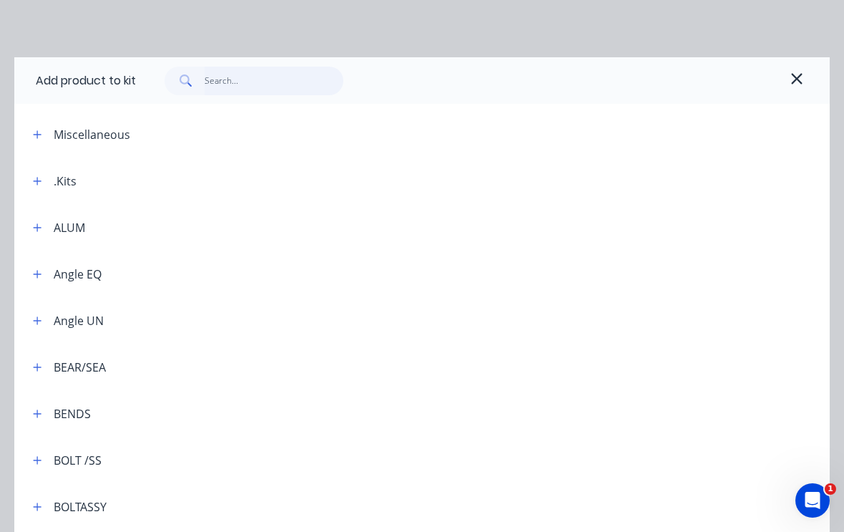
click at [256, 77] on input "text" at bounding box center [275, 81] width 140 height 29
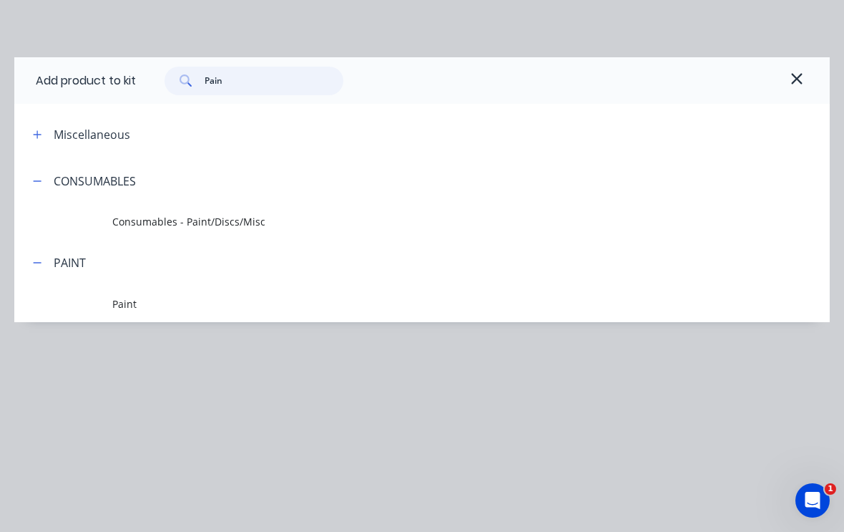
type input "Paint"
click at [145, 291] on td "Paint" at bounding box center [471, 304] width 718 height 36
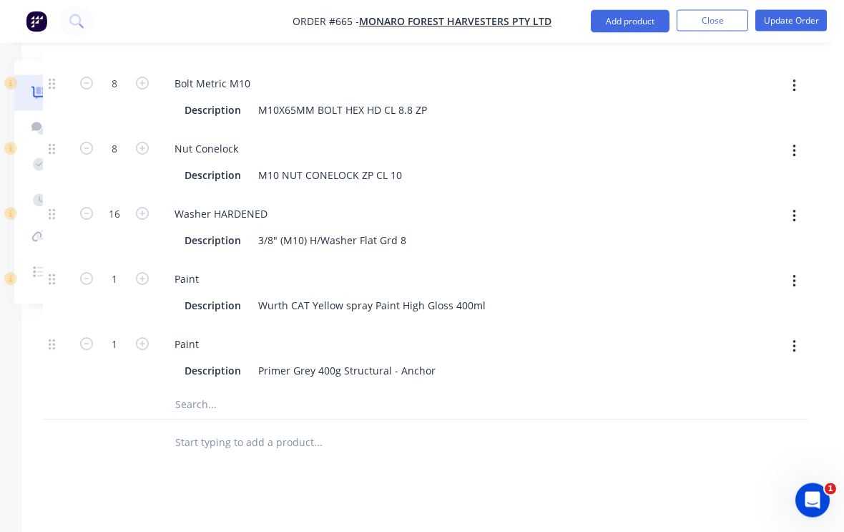
scroll to position [1476, 150]
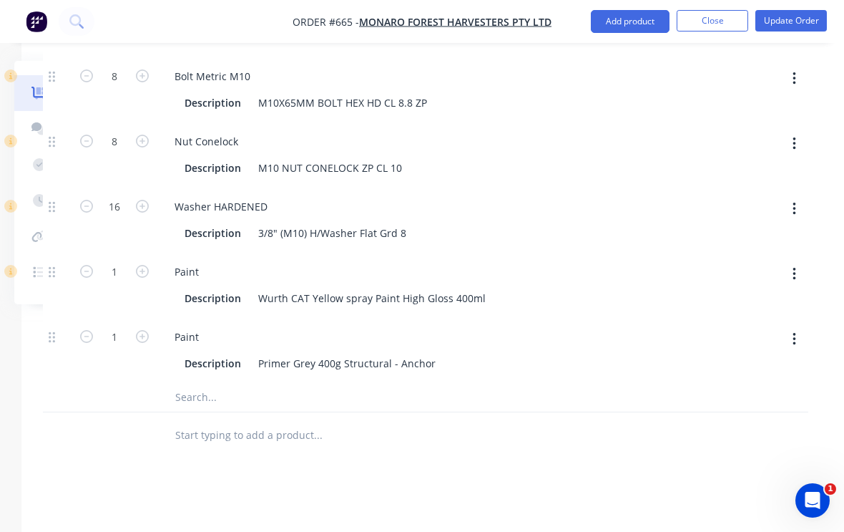
click at [143, 265] on icon "button" at bounding box center [142, 271] width 13 height 13
type input "2"
click at [147, 330] on icon "button" at bounding box center [142, 336] width 13 height 13
type input "2"
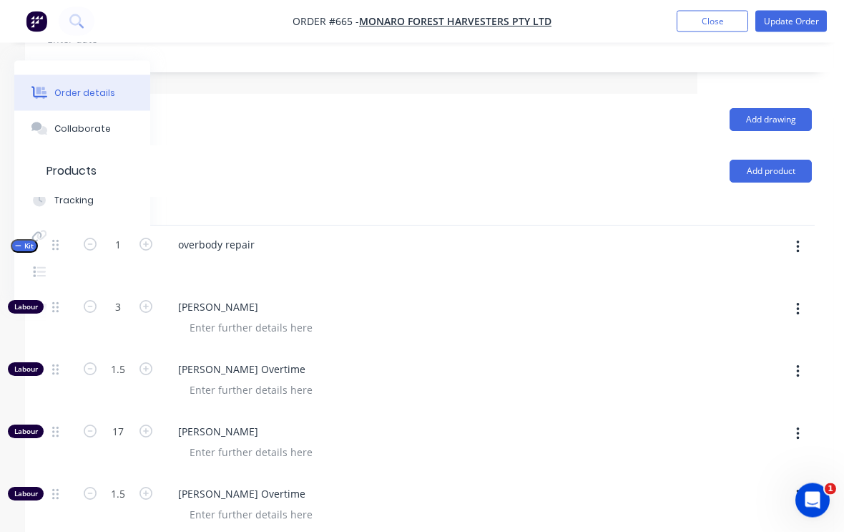
scroll to position [434, 147]
click at [804, 235] on button "button" at bounding box center [798, 248] width 34 height 26
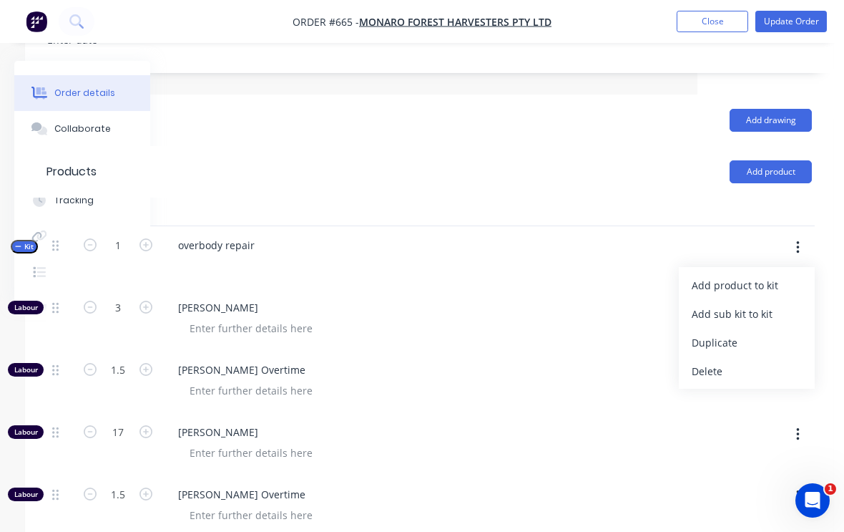
click at [771, 275] on div "Add product to kit" at bounding box center [747, 285] width 110 height 21
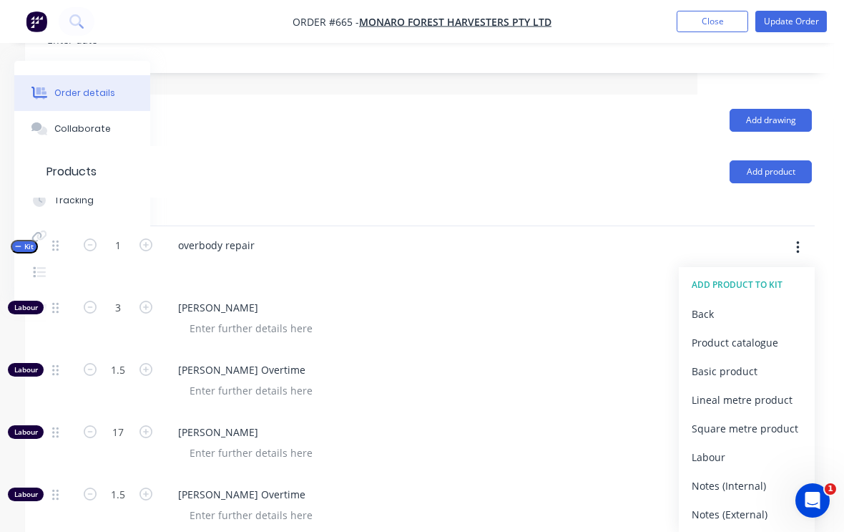
click at [761, 332] on div "Product catalogue" at bounding box center [747, 342] width 110 height 21
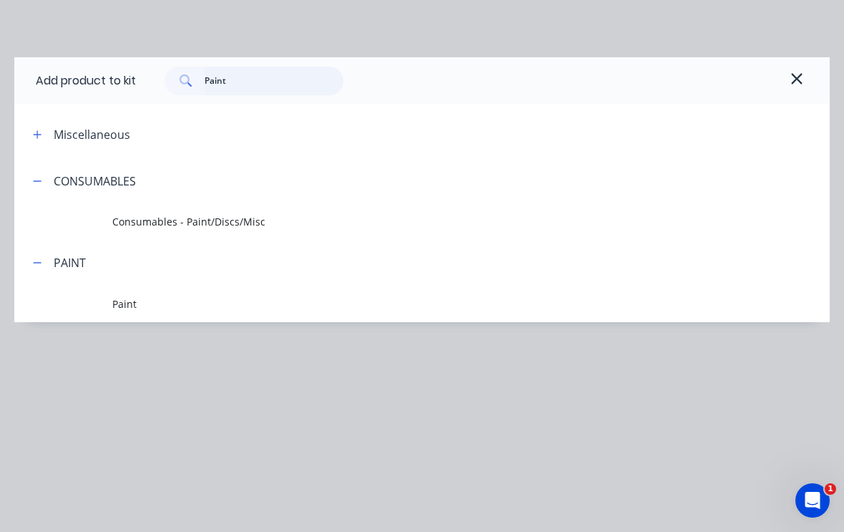
click at [268, 79] on input "Paint" at bounding box center [275, 81] width 140 height 29
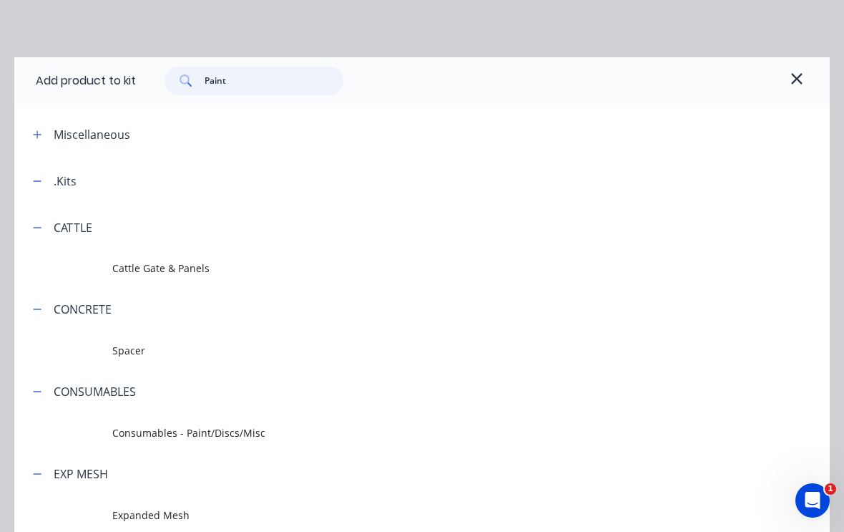
type input "Paint"
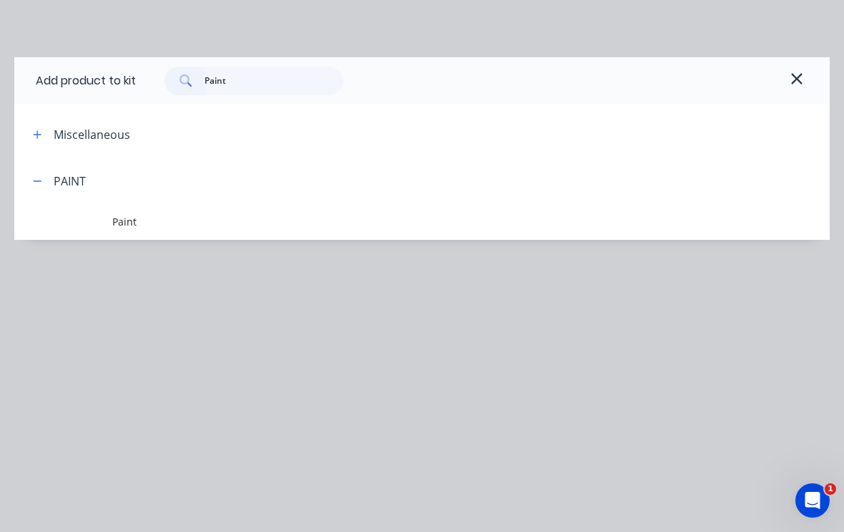
click at [121, 223] on span "Paint" at bounding box center [399, 221] width 575 height 15
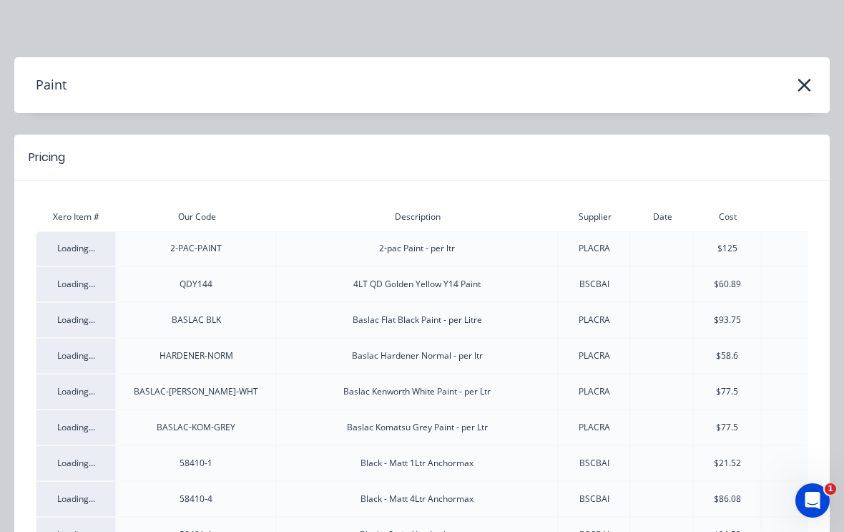
scroll to position [0, 0]
click at [809, 79] on icon "button" at bounding box center [804, 85] width 15 height 20
click at [800, 85] on icon "button" at bounding box center [804, 85] width 15 height 20
click at [799, 84] on icon "button" at bounding box center [804, 85] width 15 height 20
click at [810, 88] on icon "button" at bounding box center [804, 85] width 15 height 20
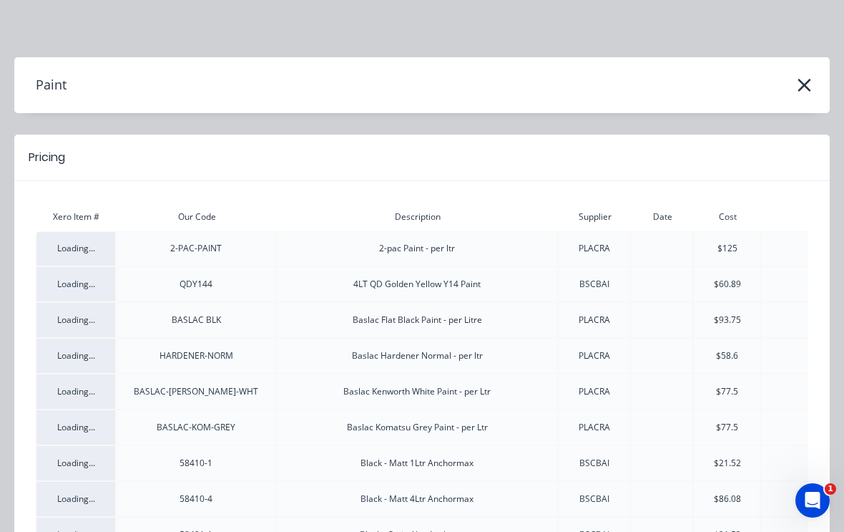
scroll to position [0, 11]
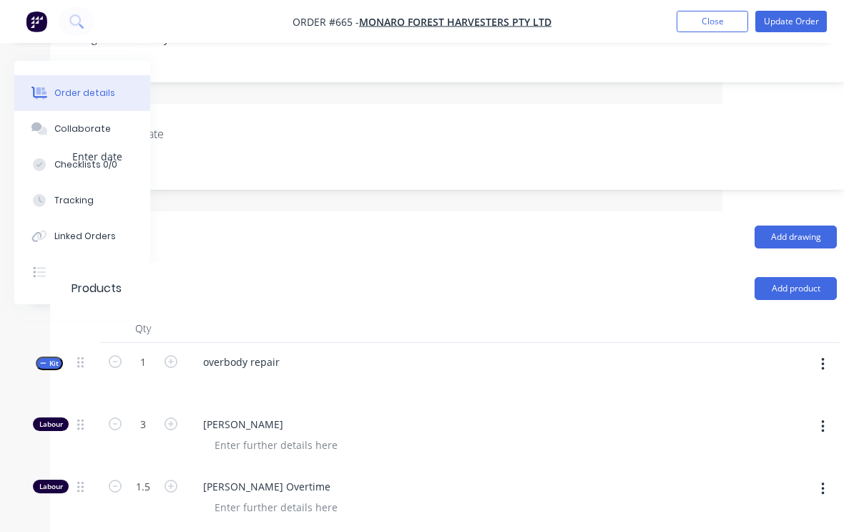
scroll to position [320, 122]
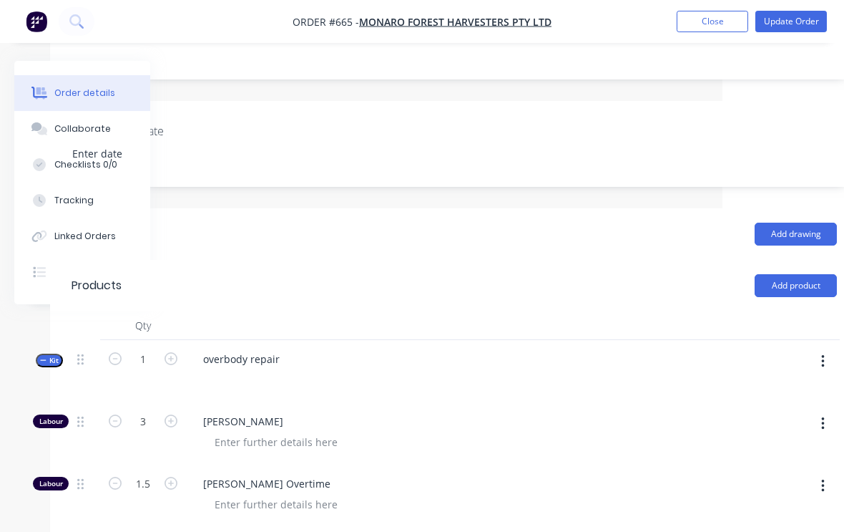
click at [829, 348] on button "button" at bounding box center [823, 361] width 34 height 26
click at [784, 389] on div "Add product to kit" at bounding box center [772, 399] width 110 height 21
click at [783, 446] on div "Product catalogue" at bounding box center [772, 456] width 110 height 21
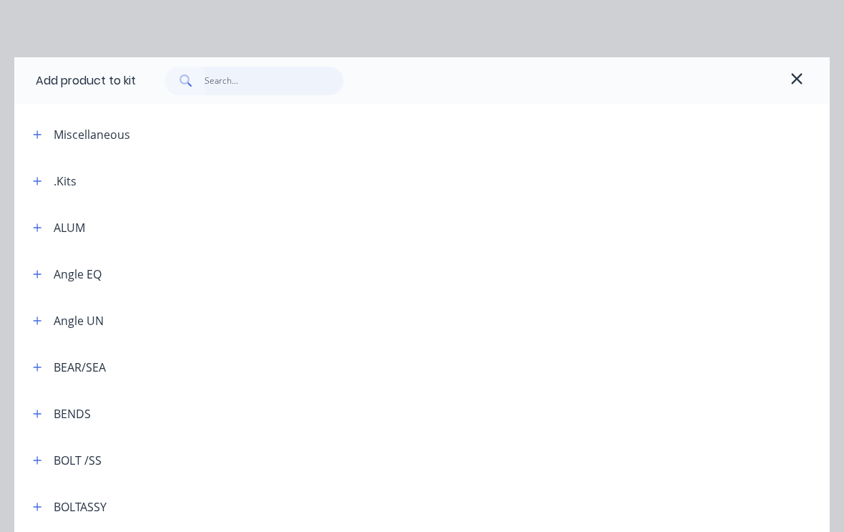
click at [255, 78] on input "text" at bounding box center [275, 81] width 140 height 29
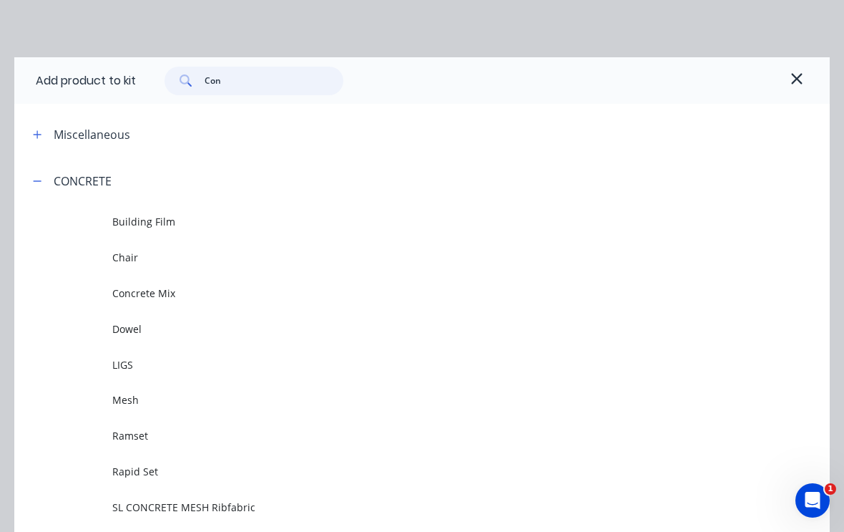
type input "Cons"
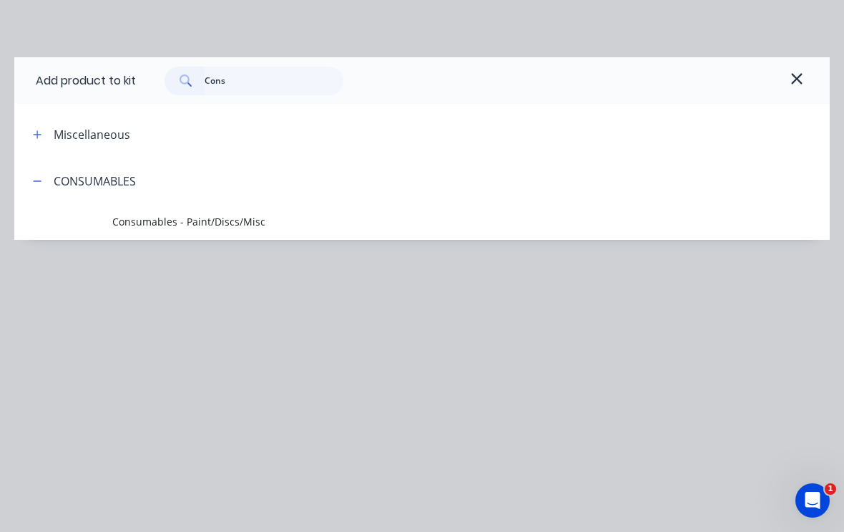
click at [245, 220] on span "Consumables - Paint/Discs/Misc" at bounding box center [399, 221] width 575 height 15
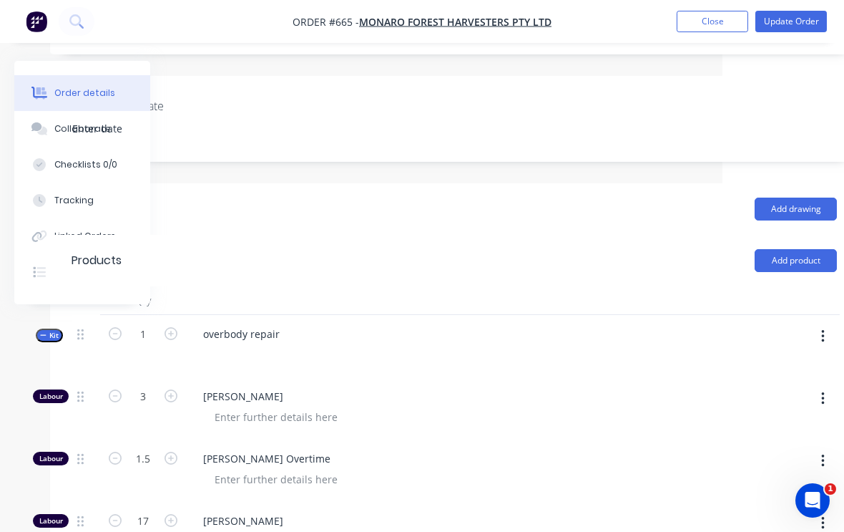
scroll to position [345, 150]
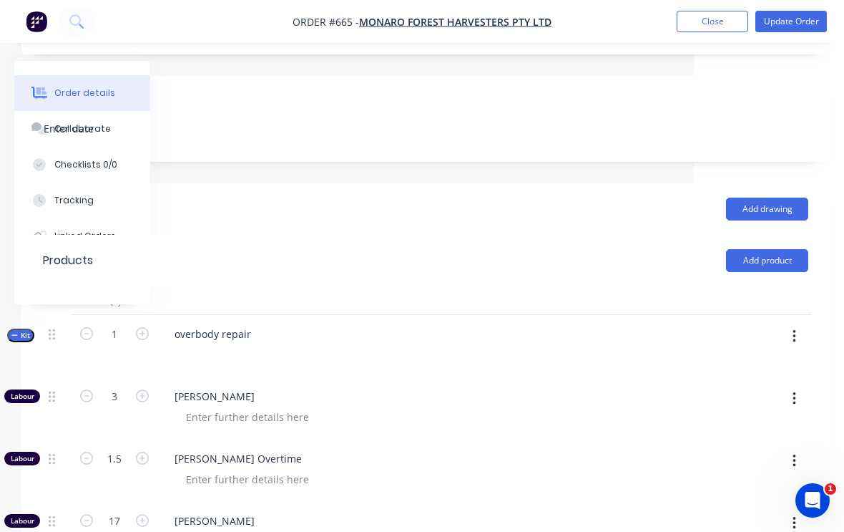
click at [798, 323] on button "button" at bounding box center [795, 336] width 34 height 26
click at [762, 364] on div "Add product to kit" at bounding box center [743, 374] width 110 height 21
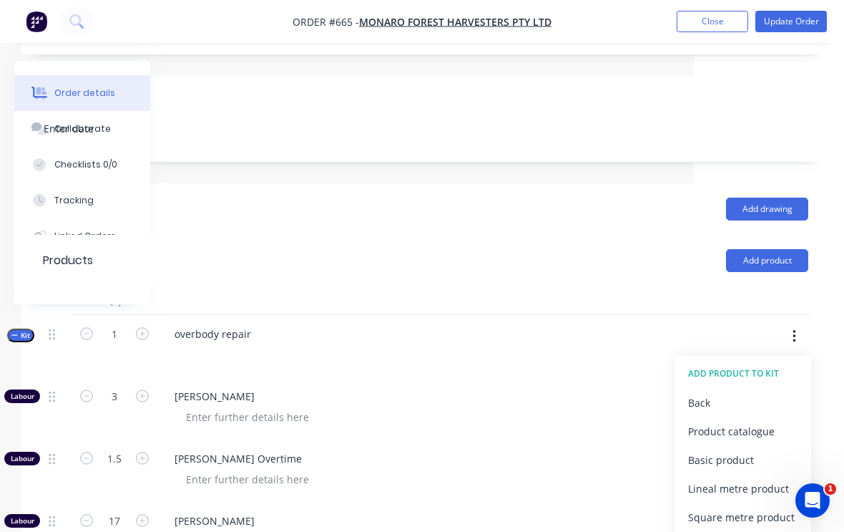
click at [759, 421] on div "Product catalogue" at bounding box center [743, 431] width 110 height 21
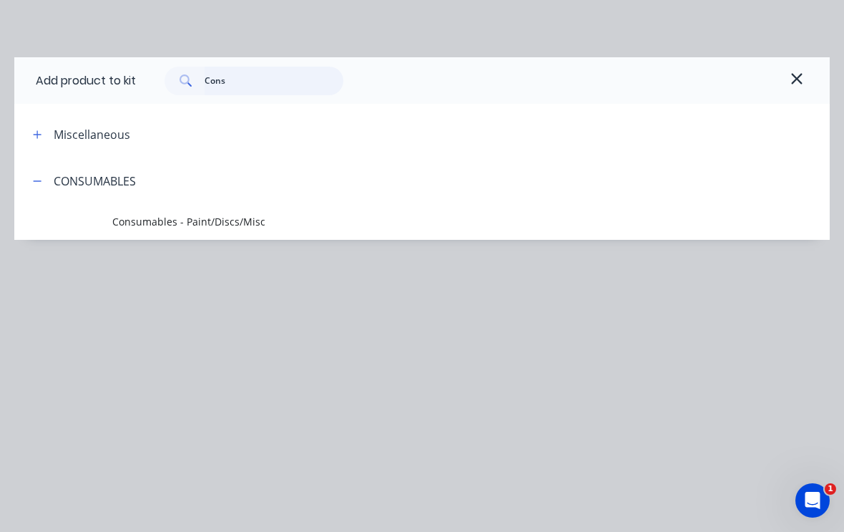
click at [262, 87] on input "Cons" at bounding box center [275, 81] width 140 height 29
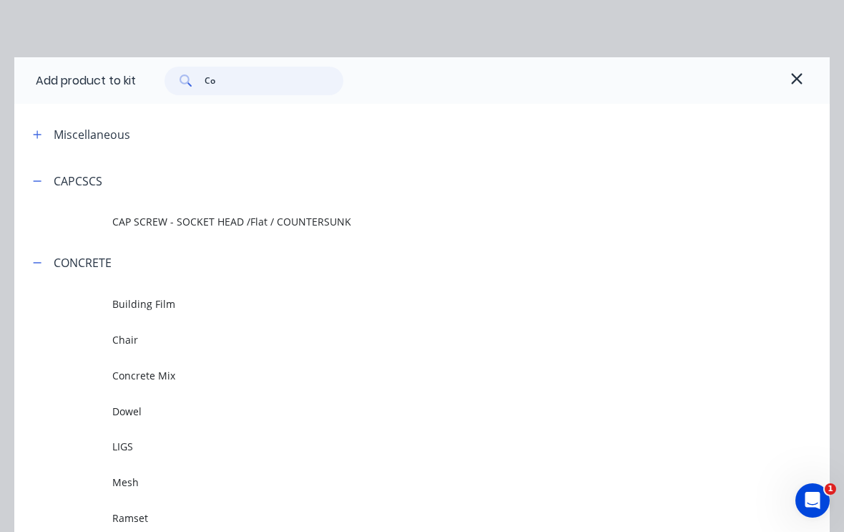
type input "C"
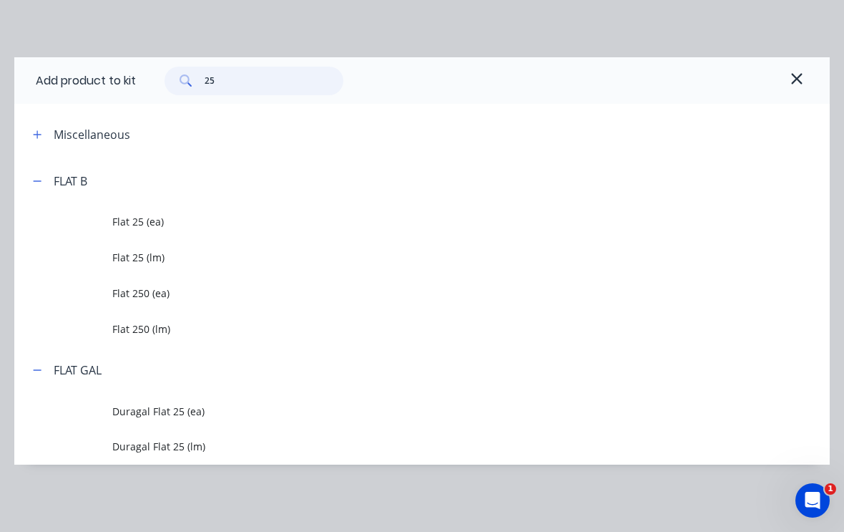
scroll to position [291, 46]
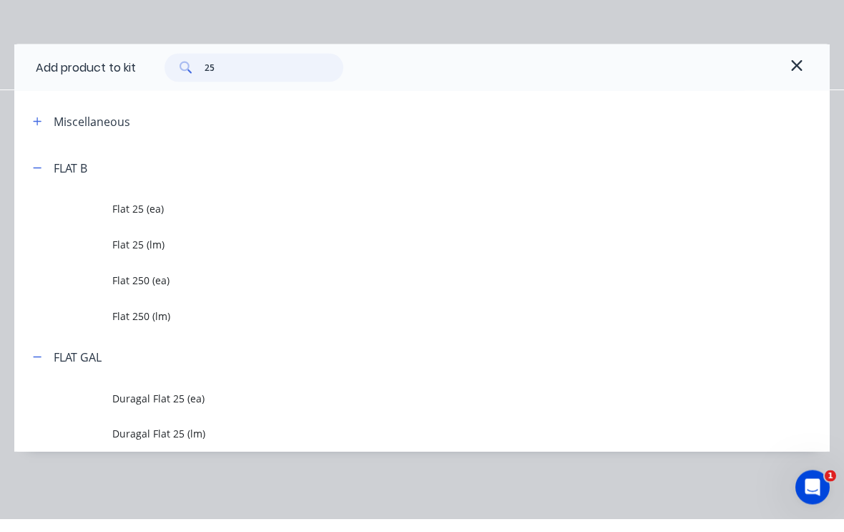
type input "2"
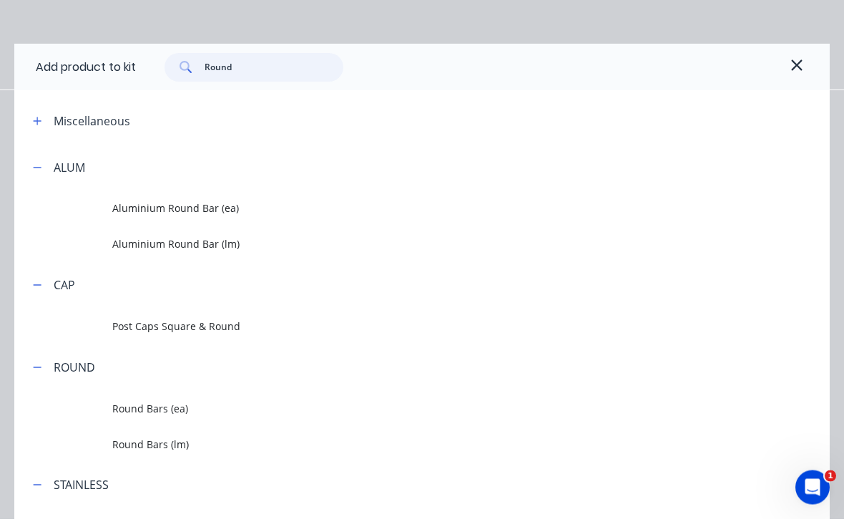
type input "Round"
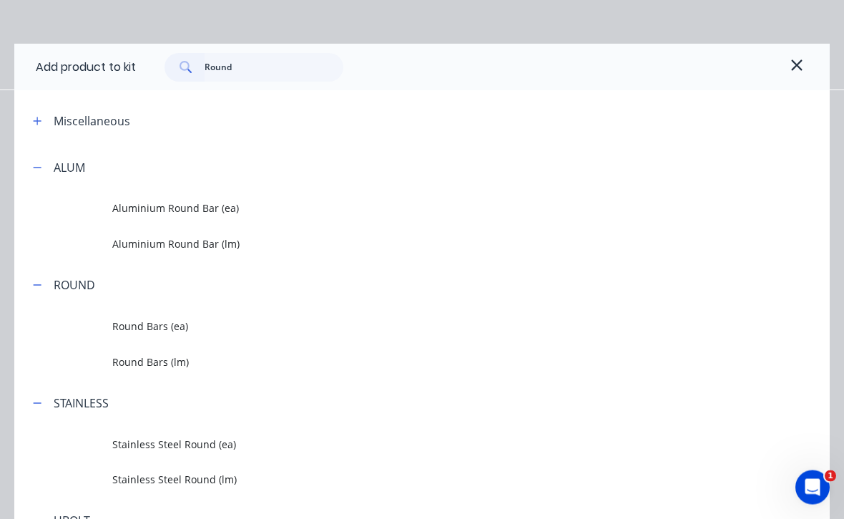
scroll to position [305, 47]
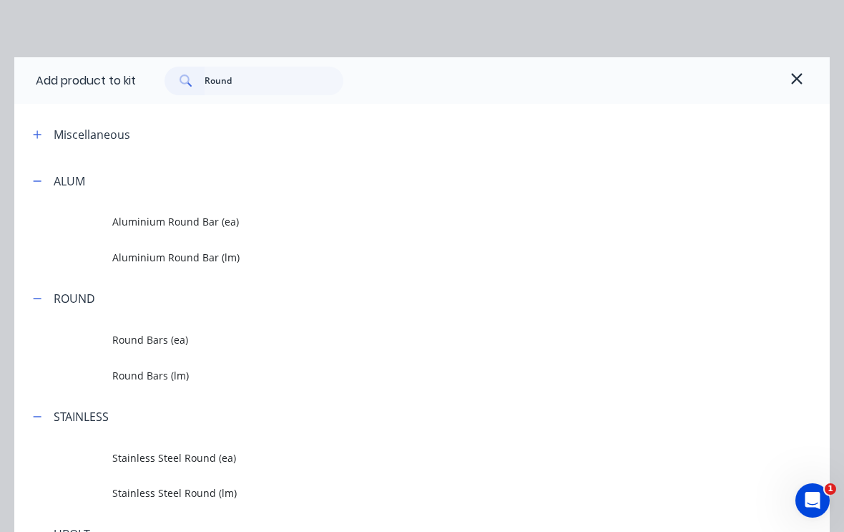
click at [170, 376] on span "Round Bars (lm)" at bounding box center [399, 375] width 575 height 15
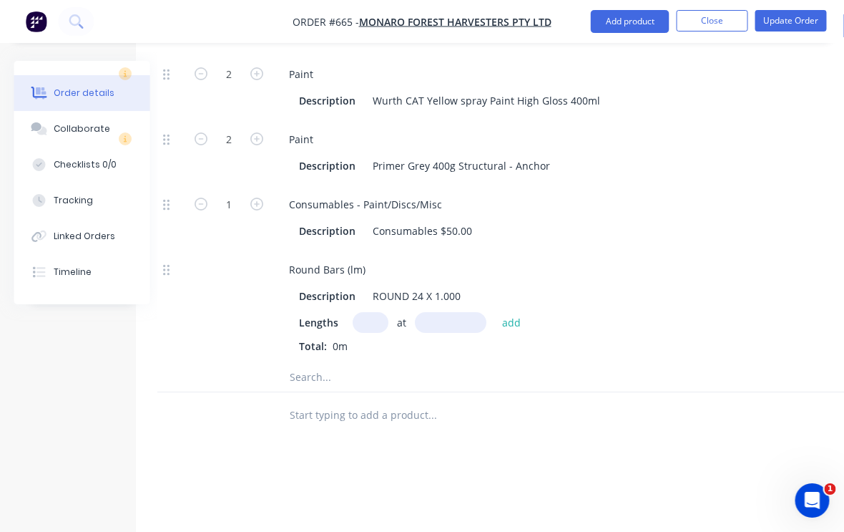
scroll to position [1675, 36]
click at [361, 311] on input "text" at bounding box center [370, 321] width 36 height 21
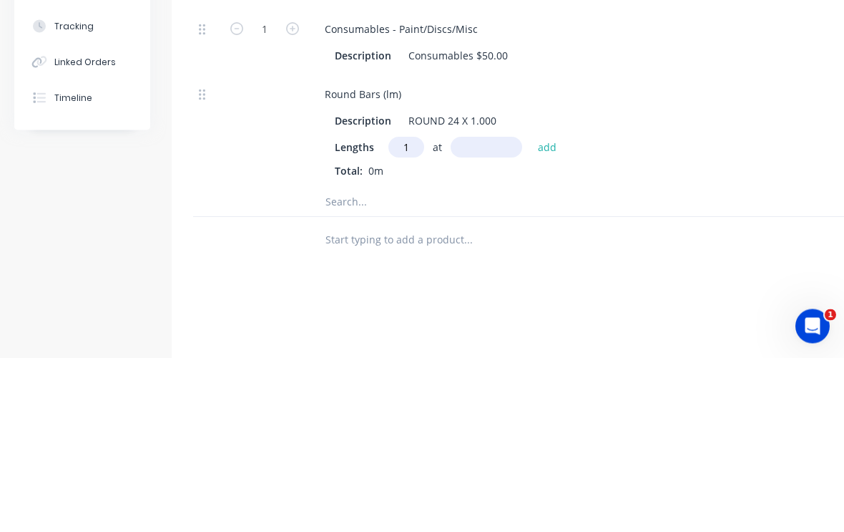
type input "1"
click at [484, 311] on input "text" at bounding box center [487, 321] width 72 height 21
type input "400"
click at [553, 311] on button "add" at bounding box center [548, 320] width 34 height 19
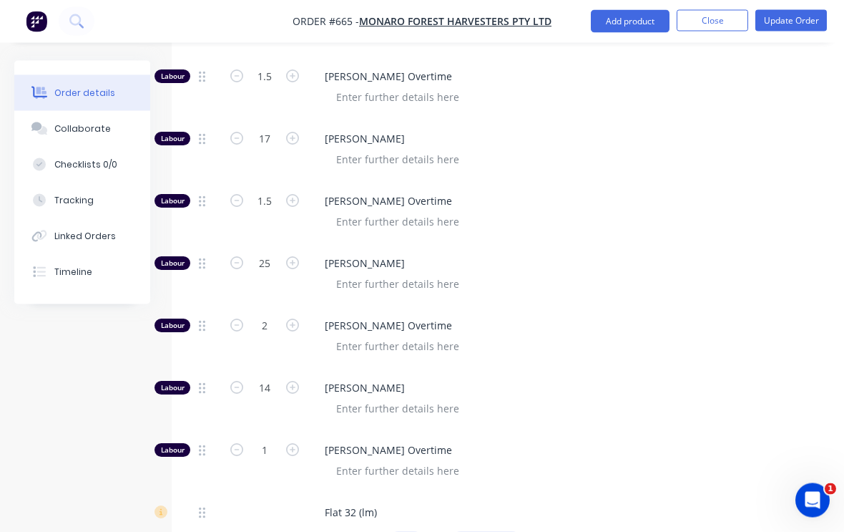
scroll to position [727, 0]
click at [296, 256] on icon "button" at bounding box center [292, 262] width 13 height 13
type input "26"
click at [800, 20] on button "Update Order" at bounding box center [792, 20] width 72 height 21
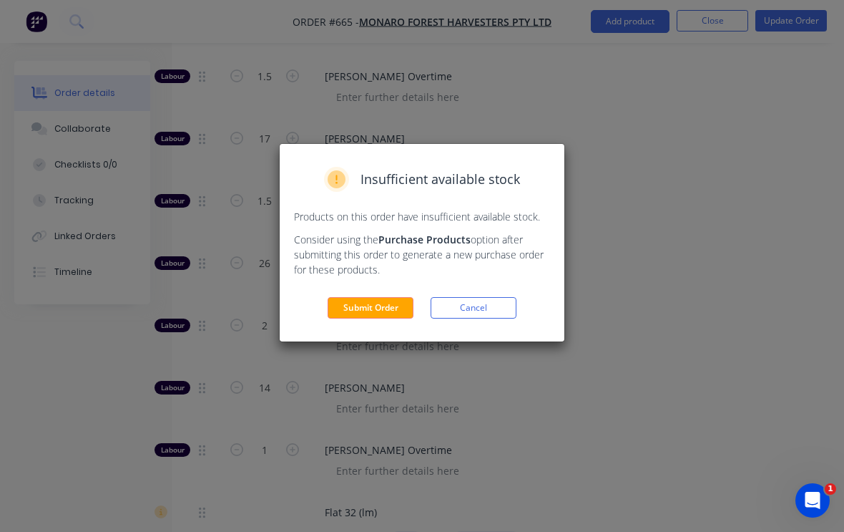
click at [384, 308] on button "Submit Order" at bounding box center [371, 307] width 86 height 21
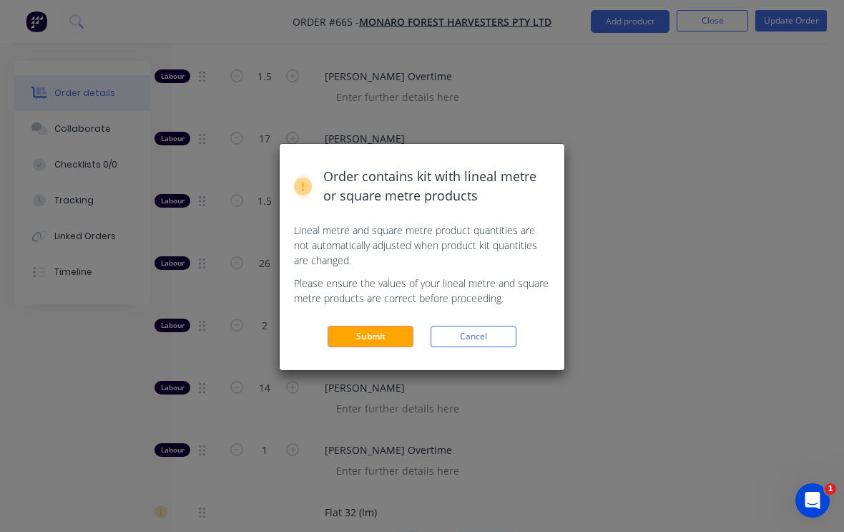
click at [389, 333] on button "Submit" at bounding box center [371, 336] width 86 height 21
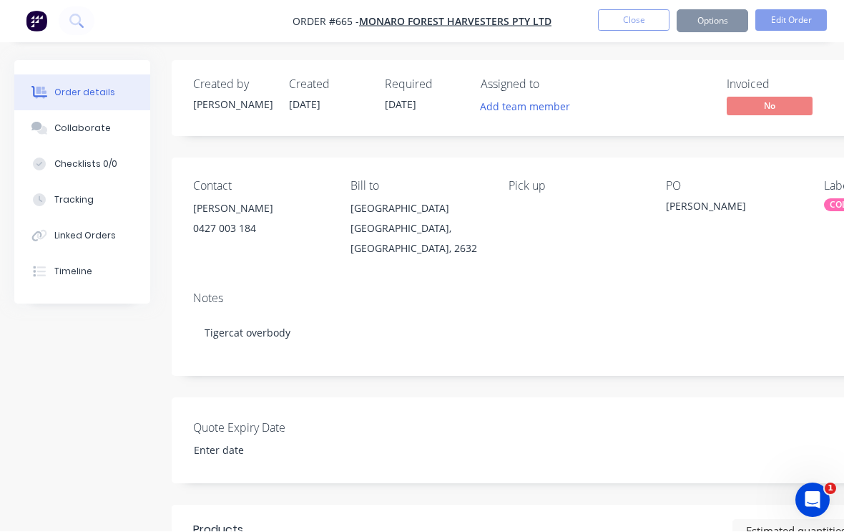
scroll to position [1, 0]
click at [631, 18] on button "Close" at bounding box center [634, 20] width 72 height 21
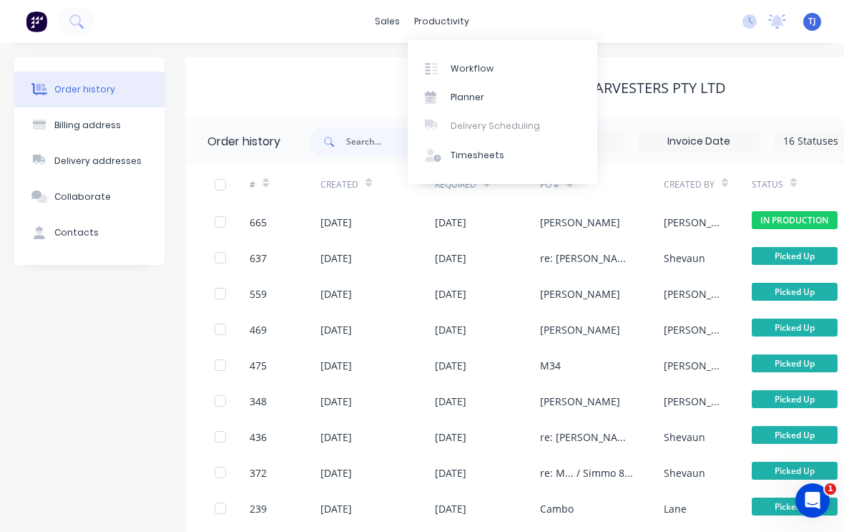
click at [496, 72] on link "Workflow" at bounding box center [503, 68] width 190 height 29
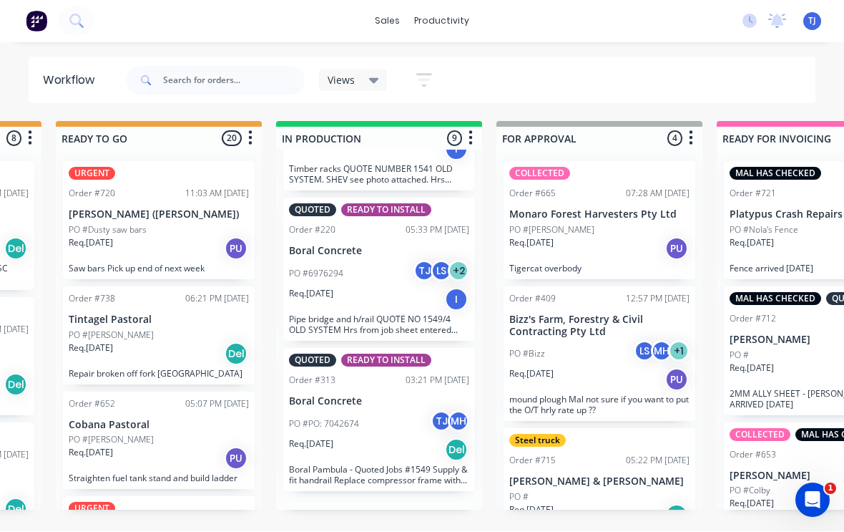
scroll to position [854, 0]
